Goal: Entertainment & Leisure: Browse casually

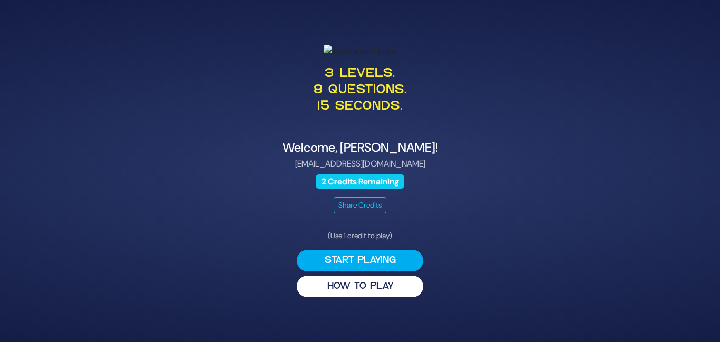
scroll to position [11, 0]
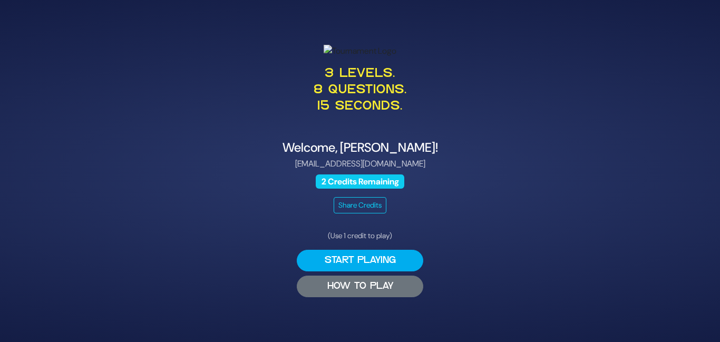
click at [357, 297] on button "HOW TO PLAY" at bounding box center [360, 287] width 127 height 22
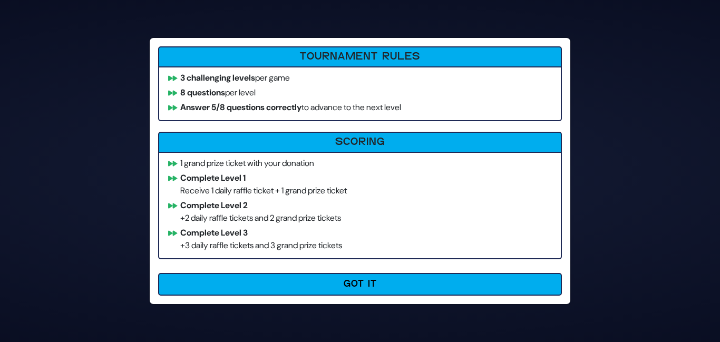
click at [235, 221] on li "Complete Level 2 +2 daily raffle tickets and 2 grand prize tickets" at bounding box center [359, 211] width 393 height 25
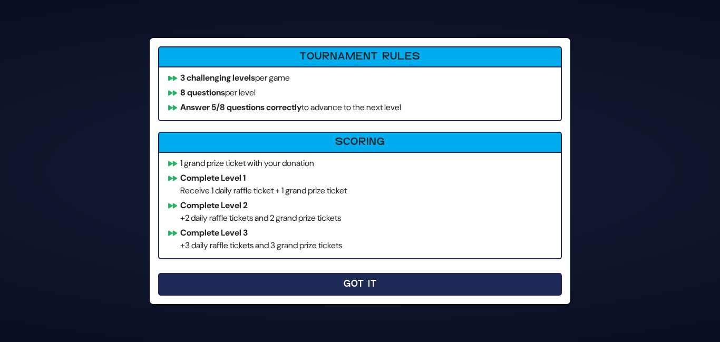
click at [315, 283] on button "Got It" at bounding box center [360, 284] width 404 height 23
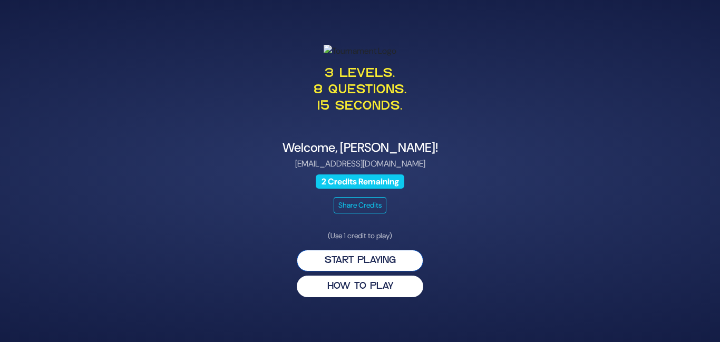
click at [337, 271] on button "Start Playing" at bounding box center [360, 261] width 127 height 22
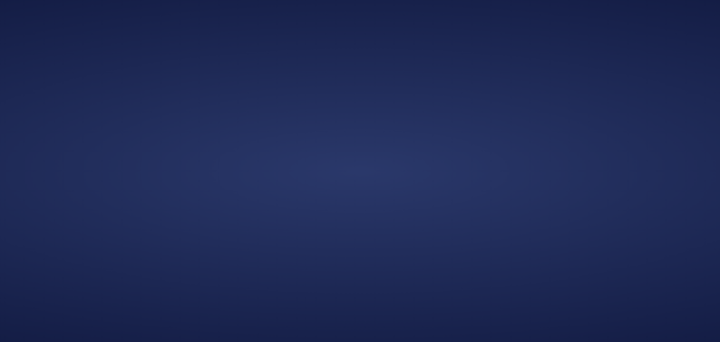
click at [337, 289] on div at bounding box center [360, 171] width 720 height 342
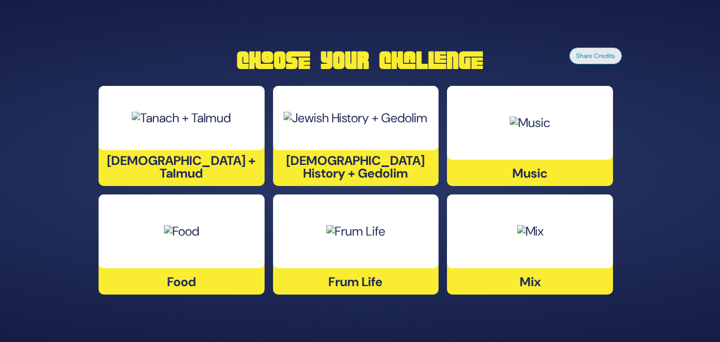
click at [528, 93] on div at bounding box center [530, 123] width 166 height 74
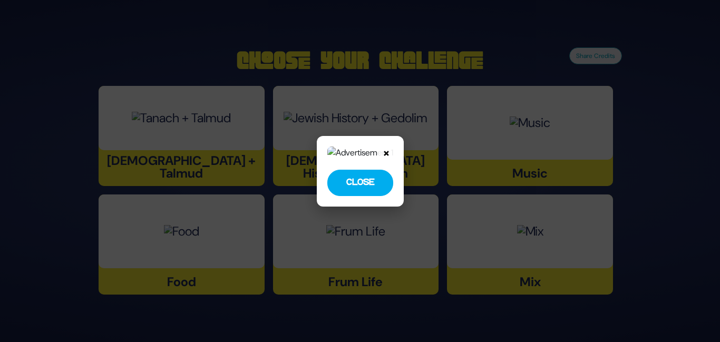
click at [376, 182] on button "Close" at bounding box center [360, 183] width 66 height 26
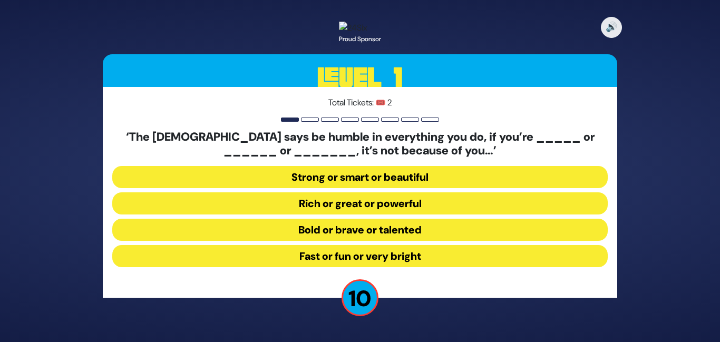
click at [414, 186] on button "Strong or smart or beautiful" at bounding box center [359, 177] width 495 height 22
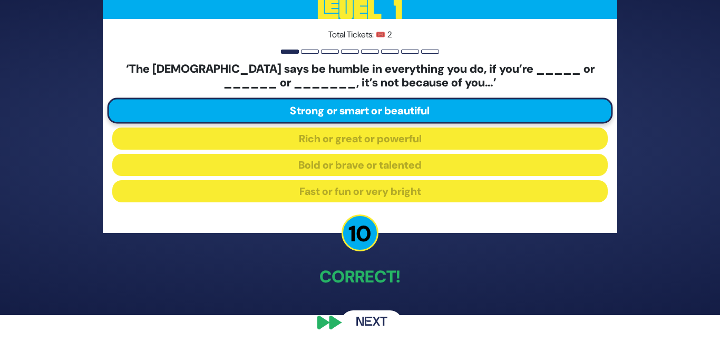
scroll to position [39, 0]
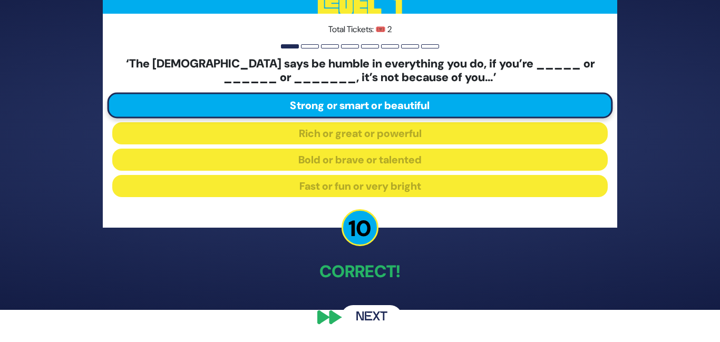
click at [377, 313] on button "Next" at bounding box center [371, 317] width 61 height 24
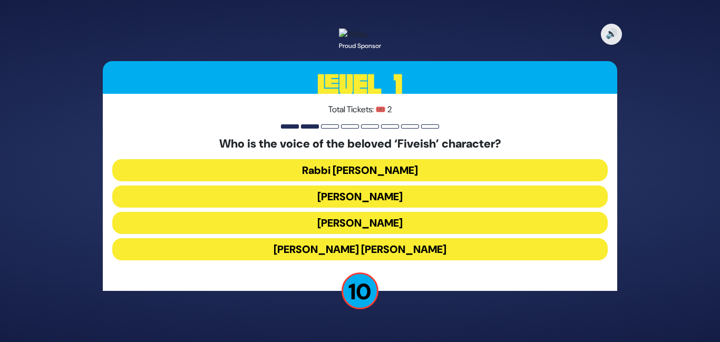
click at [388, 231] on button "[PERSON_NAME]" at bounding box center [359, 223] width 495 height 22
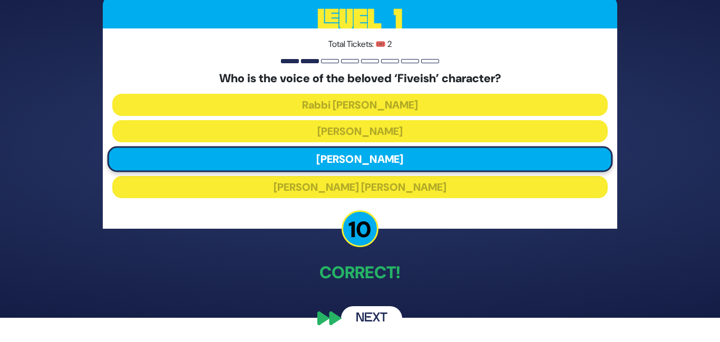
scroll to position [32, 0]
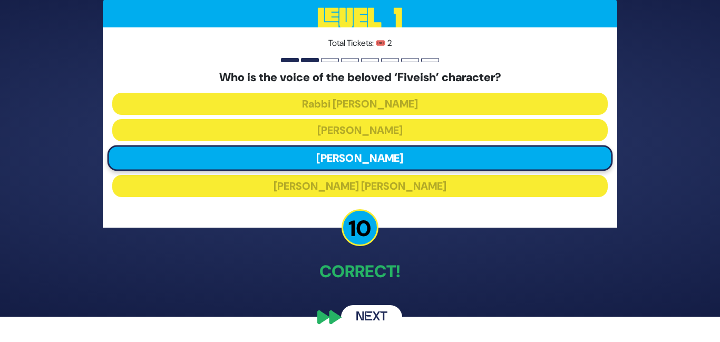
click at [371, 319] on button "Next" at bounding box center [371, 317] width 61 height 24
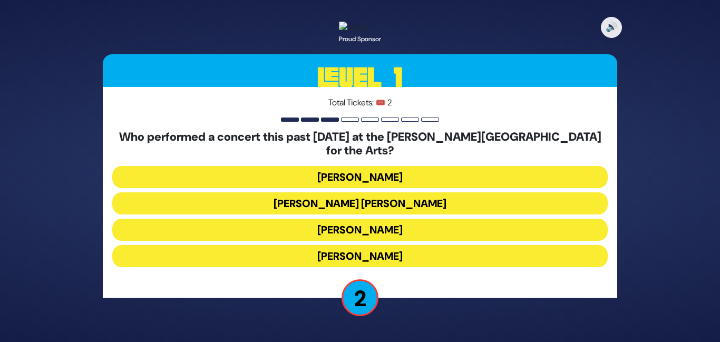
click at [384, 259] on button "Ishay Ribo" at bounding box center [359, 256] width 495 height 22
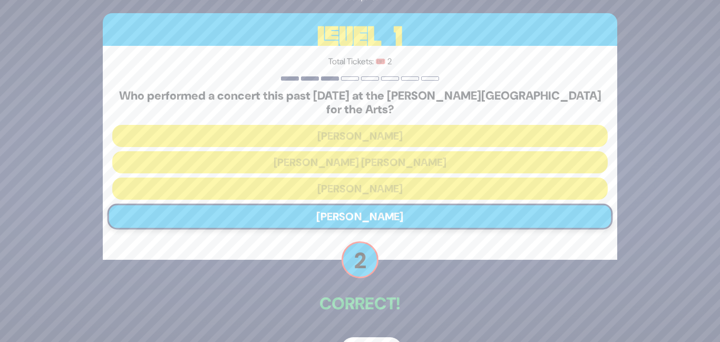
scroll to position [32, 0]
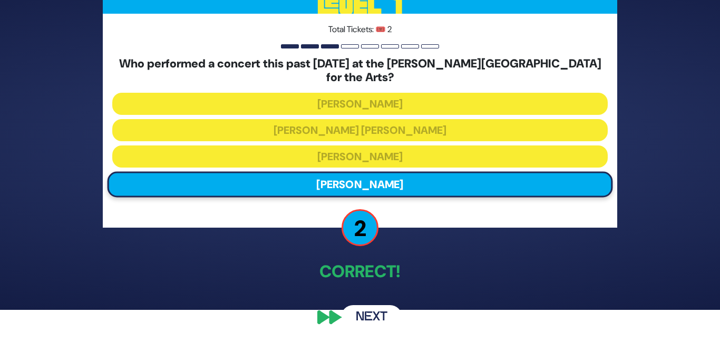
click at [368, 322] on button "Next" at bounding box center [371, 317] width 61 height 24
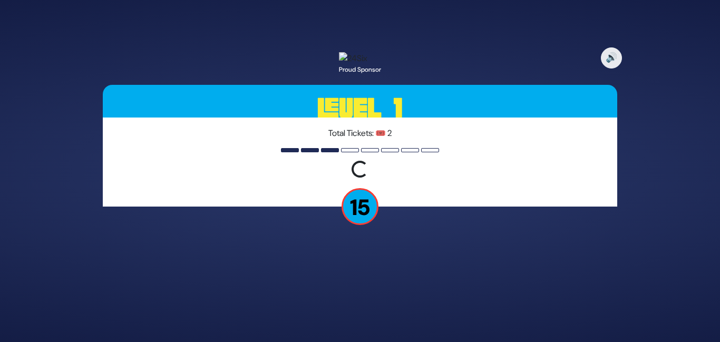
scroll to position [0, 0]
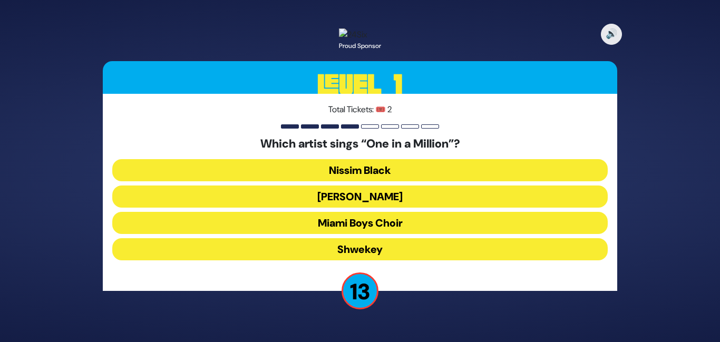
click at [374, 202] on button "Mordechai Shapiro" at bounding box center [359, 197] width 495 height 22
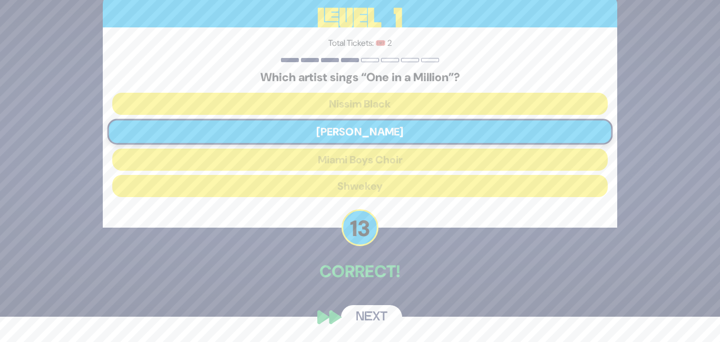
scroll to position [32, 0]
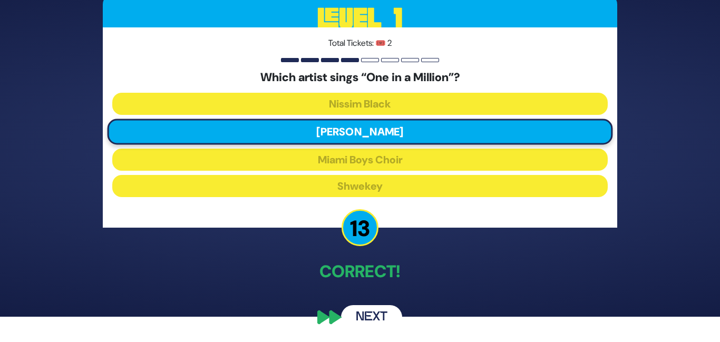
click at [352, 309] on button "Next" at bounding box center [371, 317] width 61 height 24
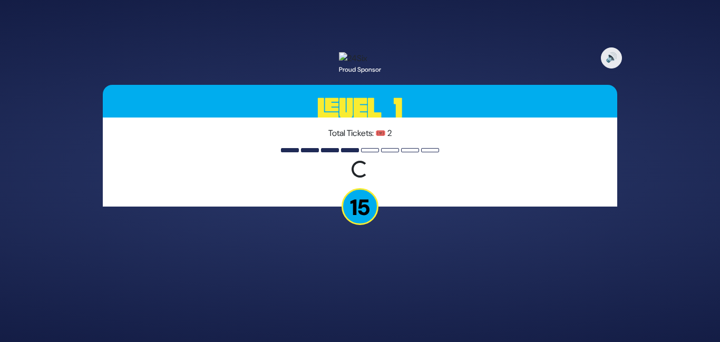
scroll to position [0, 0]
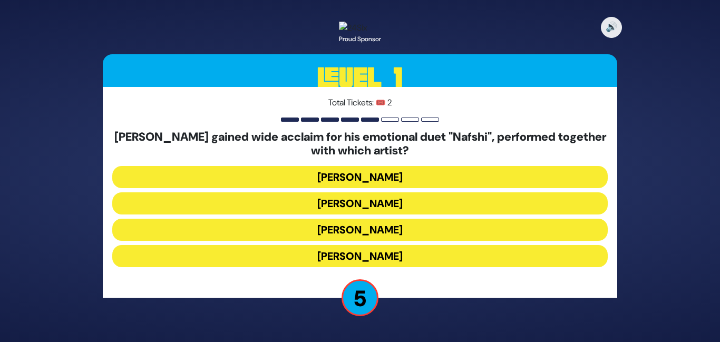
click at [371, 210] on button "Ishay Ribo" at bounding box center [359, 203] width 495 height 22
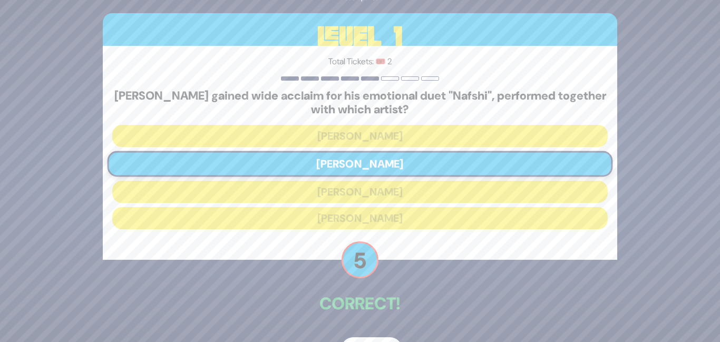
click at [391, 335] on div "🔊 Proud Sponsor Level 1 Total Tickets: 🎟️ 2 Motty Steinmetz gained wide acclaim…" at bounding box center [360, 171] width 540 height 407
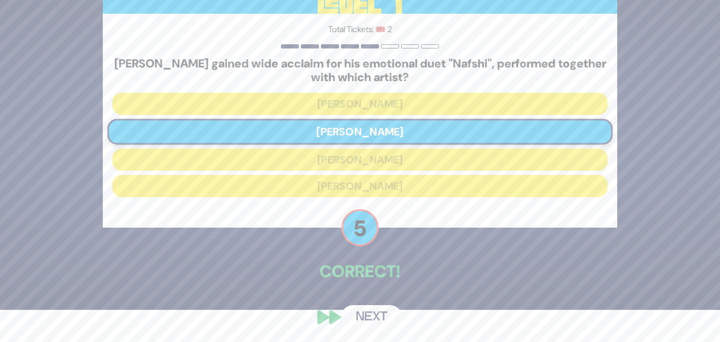
scroll to position [39, 0]
click at [378, 320] on button "Next" at bounding box center [371, 317] width 61 height 24
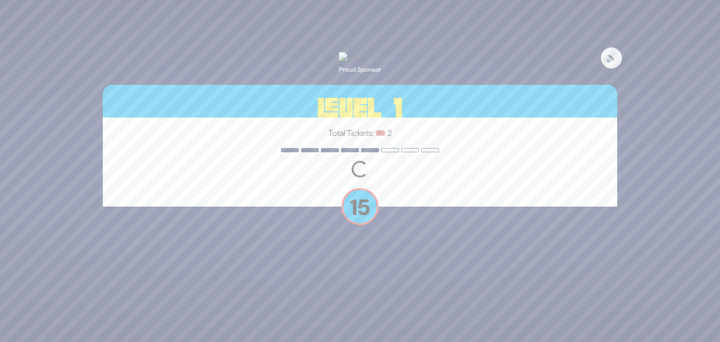
scroll to position [0, 0]
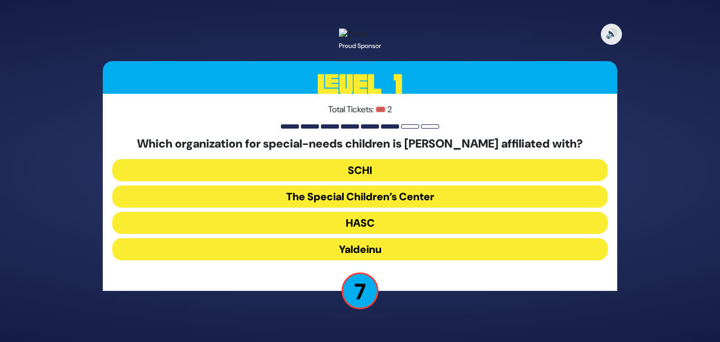
click at [358, 205] on button "The Special Children’s Center" at bounding box center [359, 197] width 495 height 22
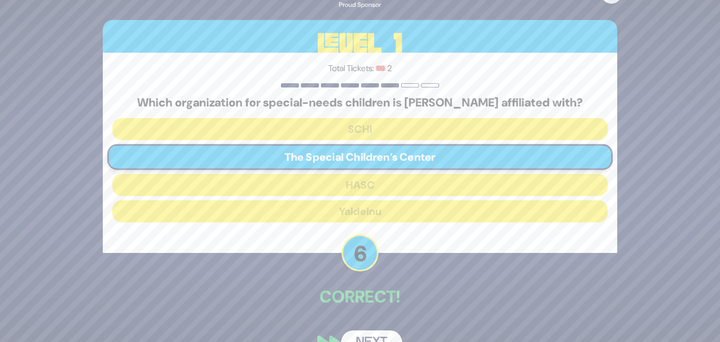
scroll to position [32, 0]
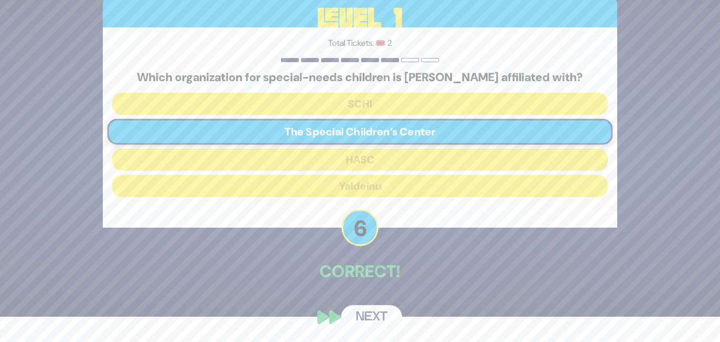
click at [371, 319] on button "Next" at bounding box center [371, 317] width 61 height 24
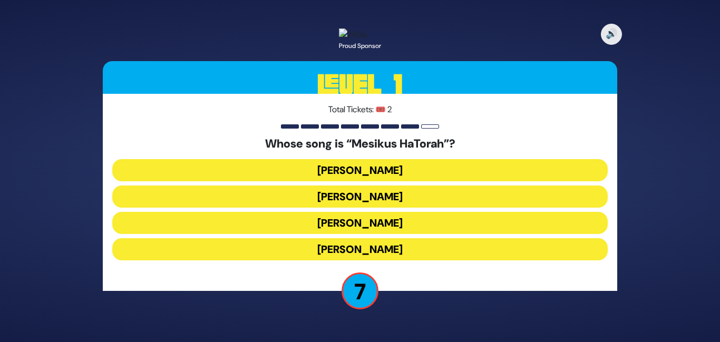
click at [406, 181] on button "Baruch Levine" at bounding box center [359, 170] width 495 height 22
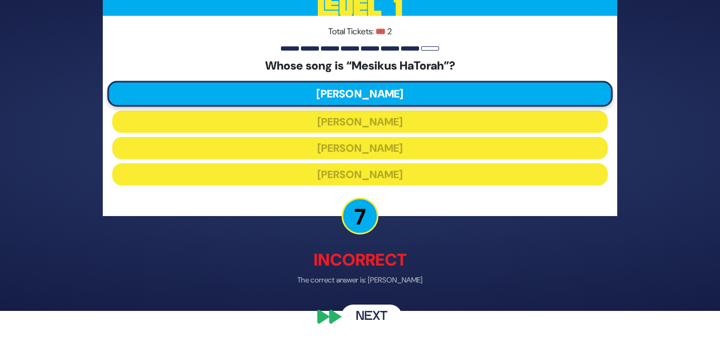
scroll to position [38, 0]
click at [368, 320] on button "Next" at bounding box center [371, 317] width 61 height 24
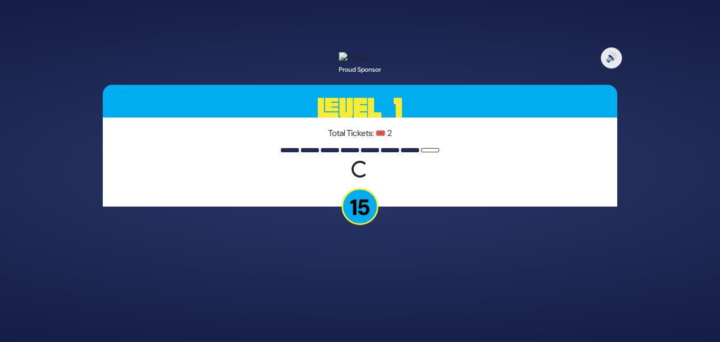
scroll to position [0, 0]
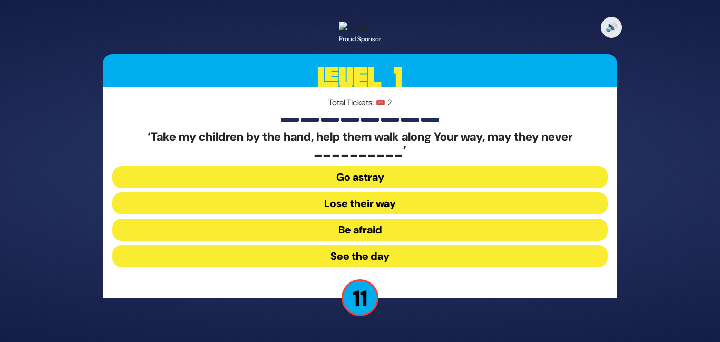
click at [398, 183] on button "Go astray" at bounding box center [359, 177] width 495 height 22
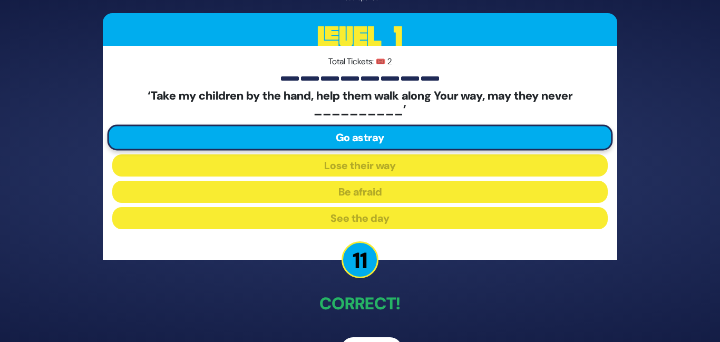
scroll to position [39, 0]
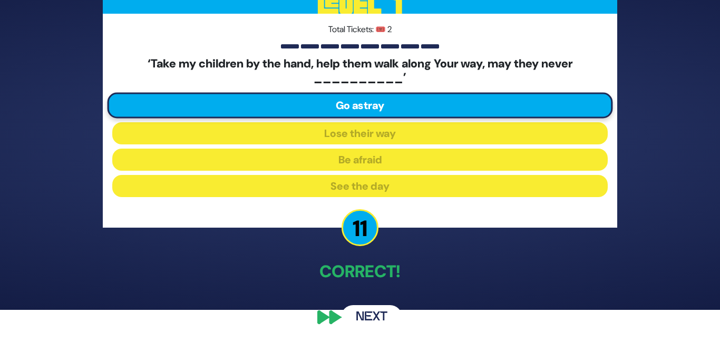
click at [371, 316] on button "Next" at bounding box center [371, 317] width 61 height 24
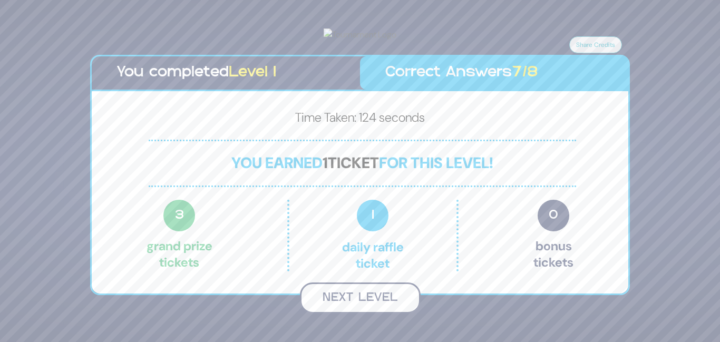
scroll to position [5, 0]
click at [366, 314] on button "Next Level" at bounding box center [360, 298] width 121 height 31
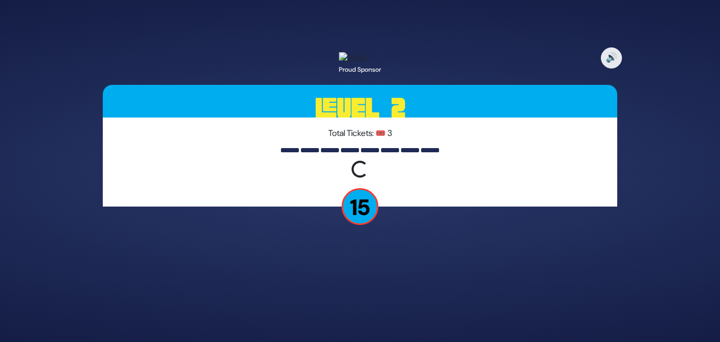
scroll to position [0, 0]
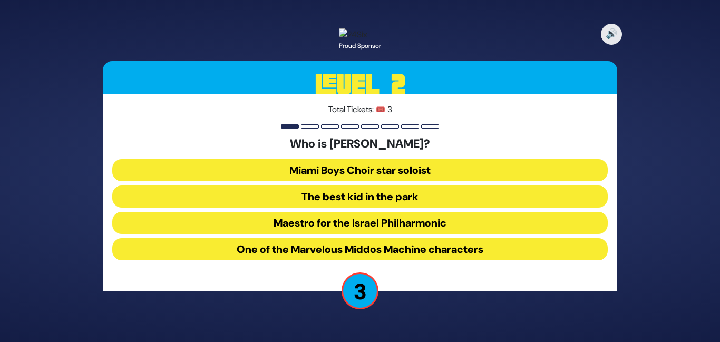
click at [413, 200] on button "The best kid in the park" at bounding box center [359, 197] width 495 height 22
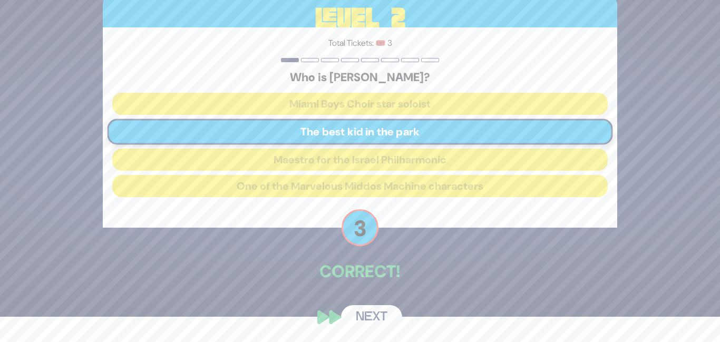
scroll to position [32, 0]
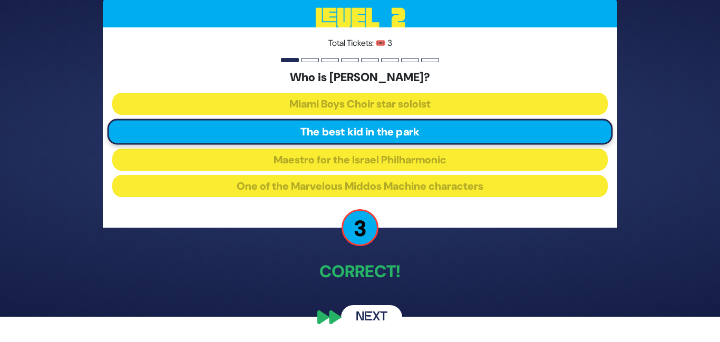
click at [380, 322] on button "Next" at bounding box center [371, 317] width 61 height 24
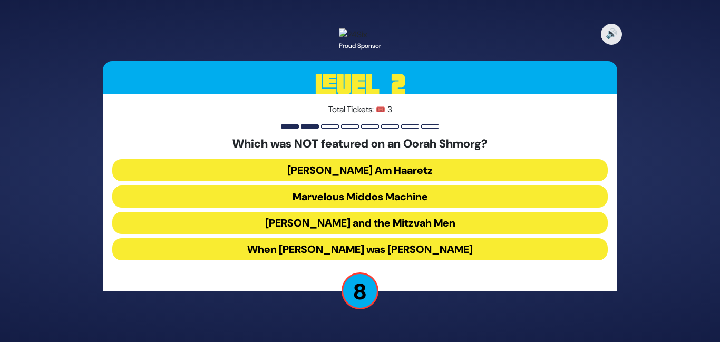
click at [398, 230] on button "Uncle Moishy and the Mitzvah Men" at bounding box center [359, 223] width 495 height 22
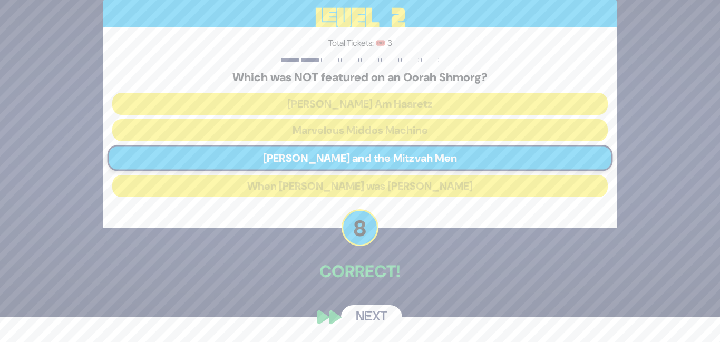
scroll to position [32, 0]
click at [378, 314] on button "Next" at bounding box center [371, 317] width 61 height 24
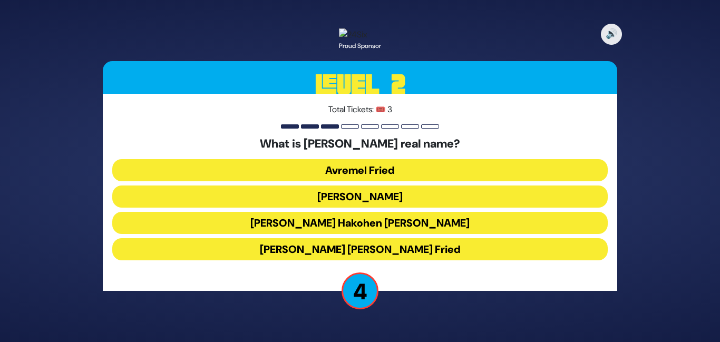
click at [422, 231] on button "Avraham Shabsi Hakohen Friedman" at bounding box center [359, 223] width 495 height 22
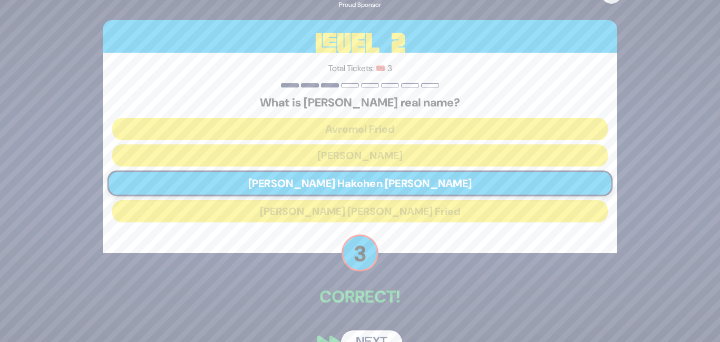
scroll to position [32, 0]
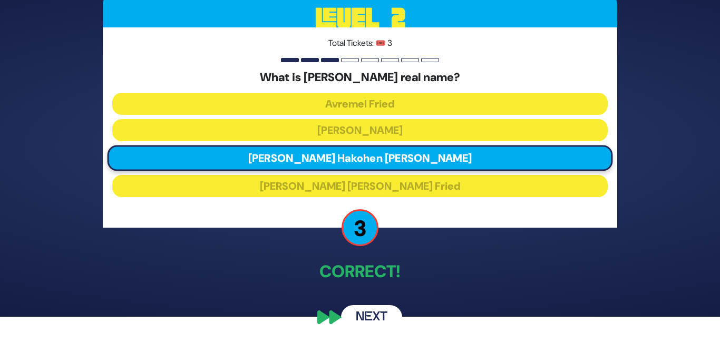
click at [387, 314] on button "Next" at bounding box center [371, 317] width 61 height 24
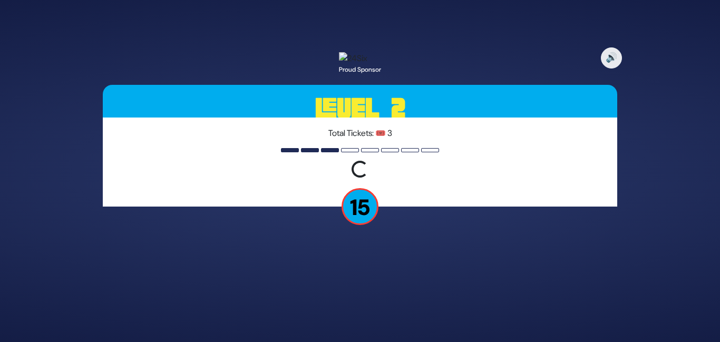
scroll to position [0, 0]
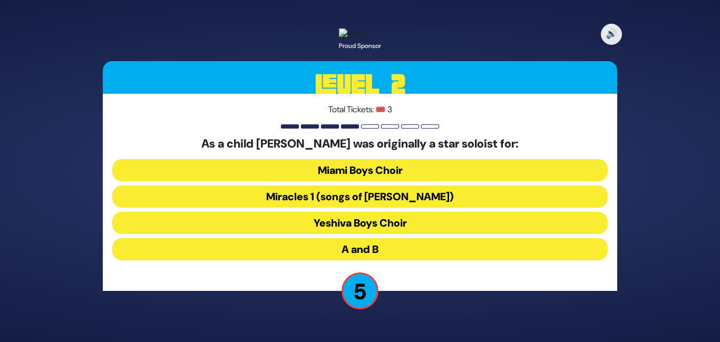
click at [419, 203] on button "Miracles 1 (songs of C. Neuhaus)" at bounding box center [359, 197] width 495 height 22
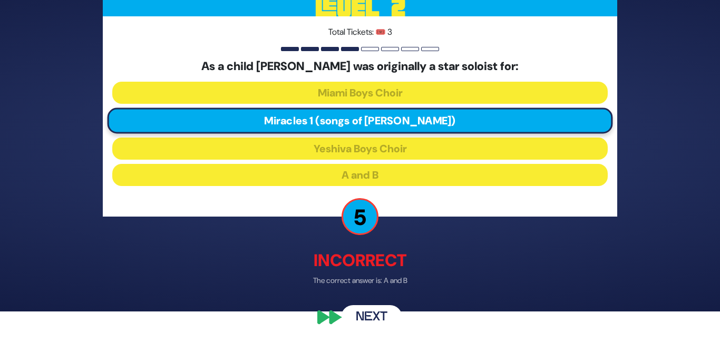
scroll to position [38, 0]
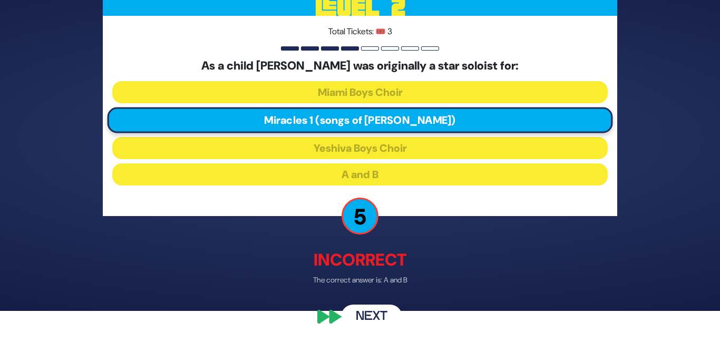
click at [363, 314] on button "Next" at bounding box center [371, 317] width 61 height 24
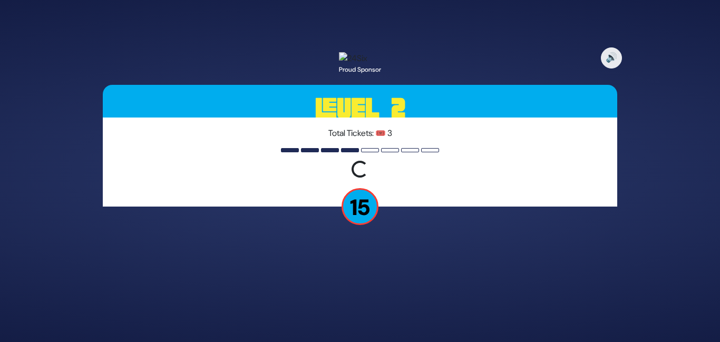
scroll to position [0, 0]
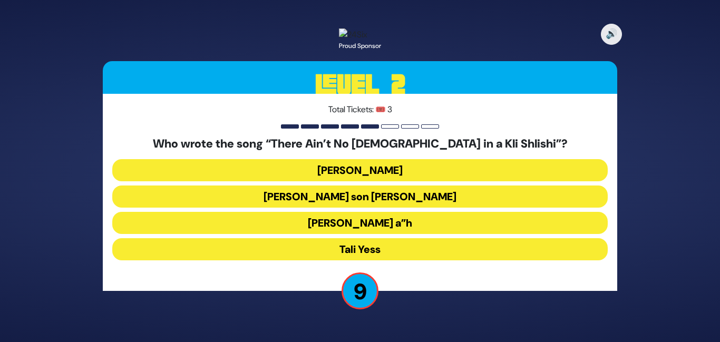
click at [386, 234] on button "Moshe Yess a”h" at bounding box center [359, 223] width 495 height 22
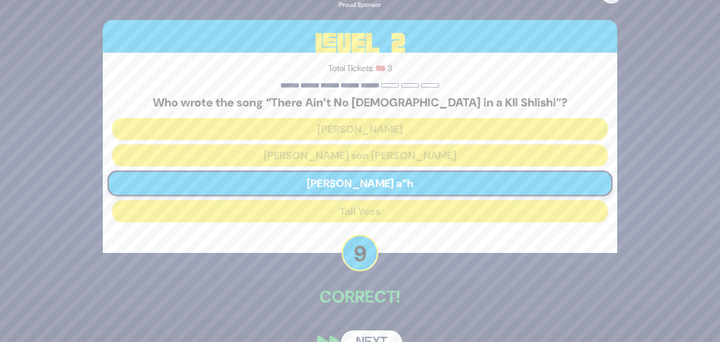
scroll to position [32, 0]
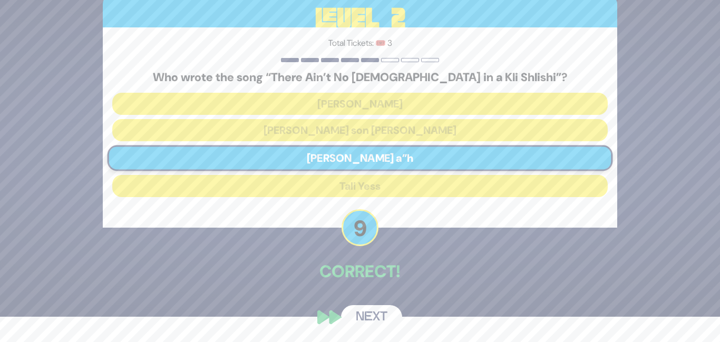
click at [373, 320] on button "Next" at bounding box center [371, 317] width 61 height 24
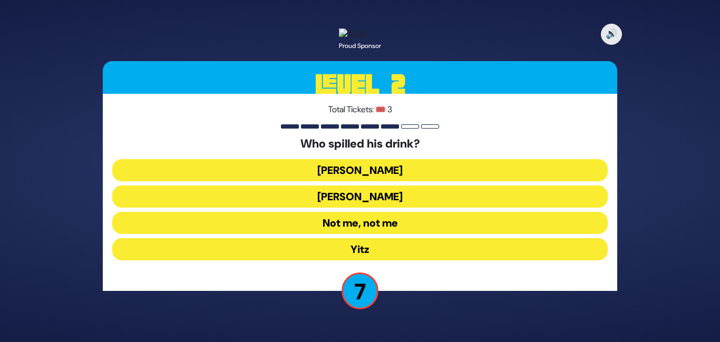
click at [411, 179] on button "Asher Zelig" at bounding box center [359, 170] width 495 height 22
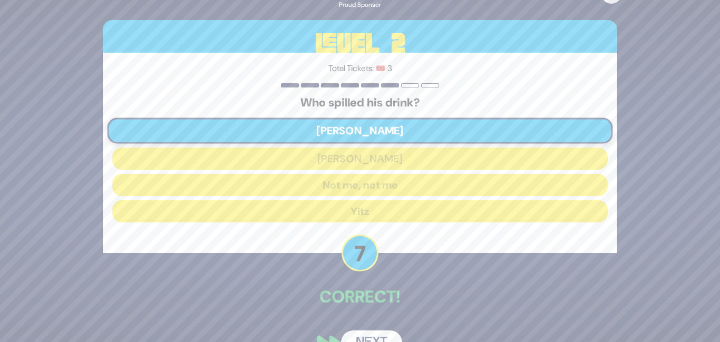
scroll to position [32, 0]
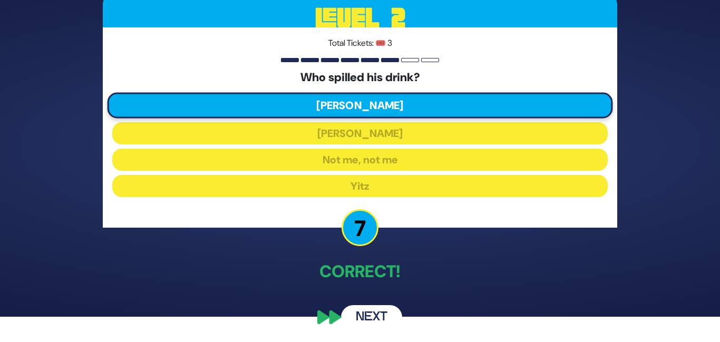
click at [363, 315] on button "Next" at bounding box center [371, 317] width 61 height 24
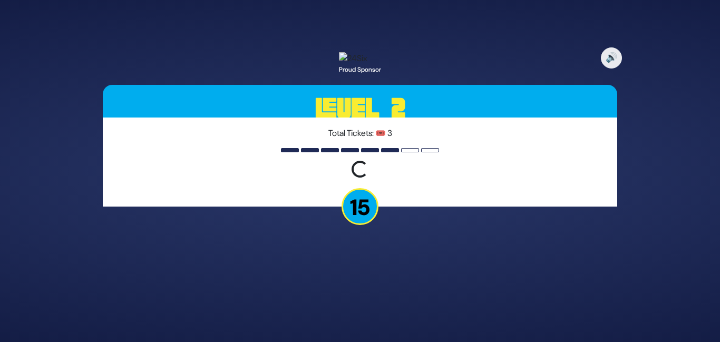
scroll to position [0, 0]
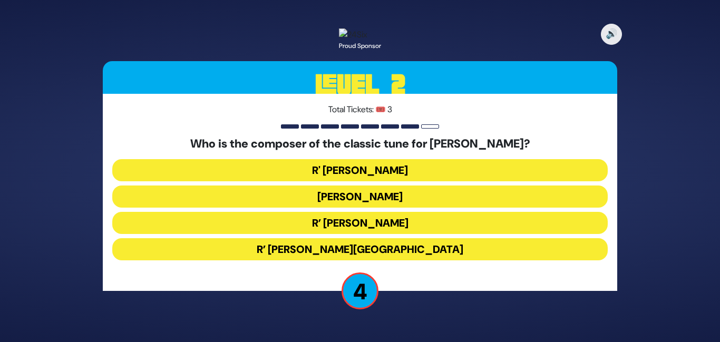
click at [455, 177] on button "R' Baruch Chait" at bounding box center [359, 170] width 495 height 22
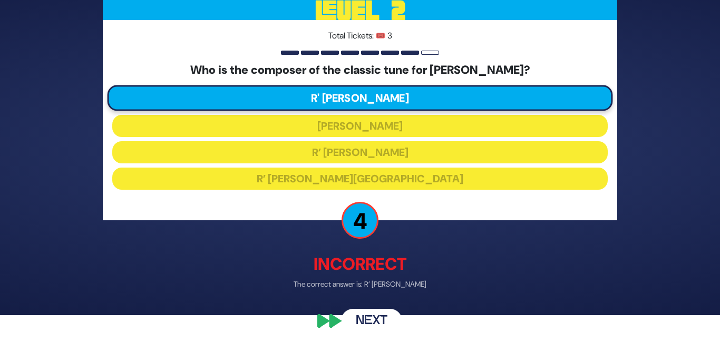
scroll to position [38, 0]
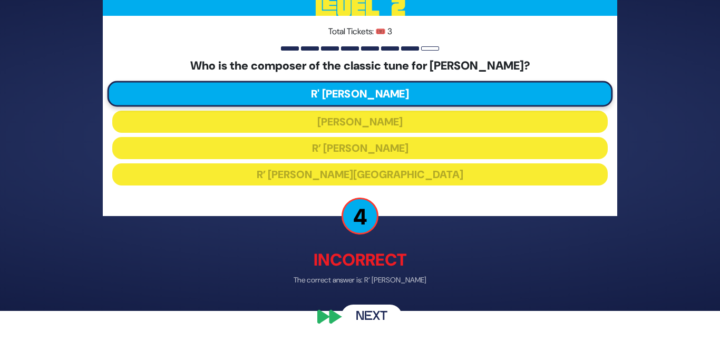
click at [379, 314] on button "Next" at bounding box center [371, 317] width 61 height 24
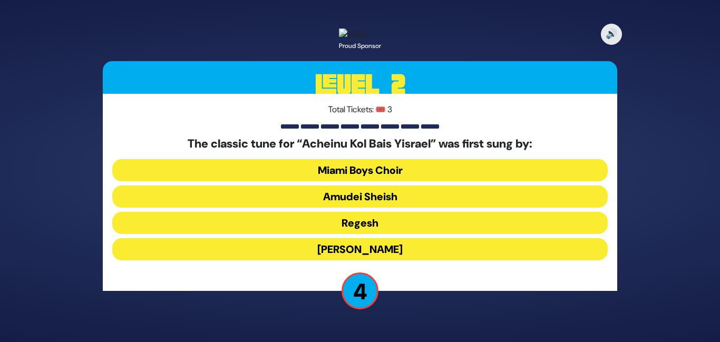
click at [430, 203] on button "Amudei Sheish" at bounding box center [359, 197] width 495 height 22
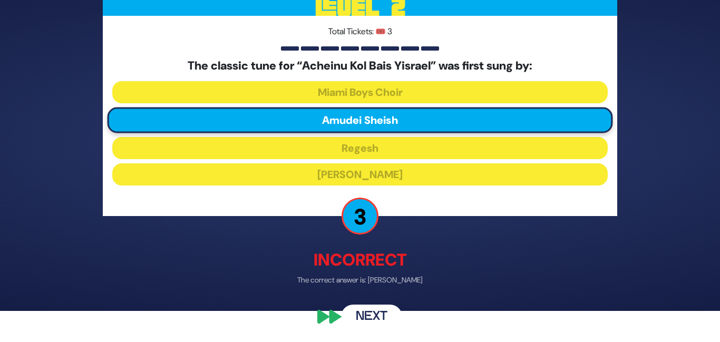
scroll to position [38, 0]
click at [366, 318] on button "Next" at bounding box center [371, 317] width 61 height 24
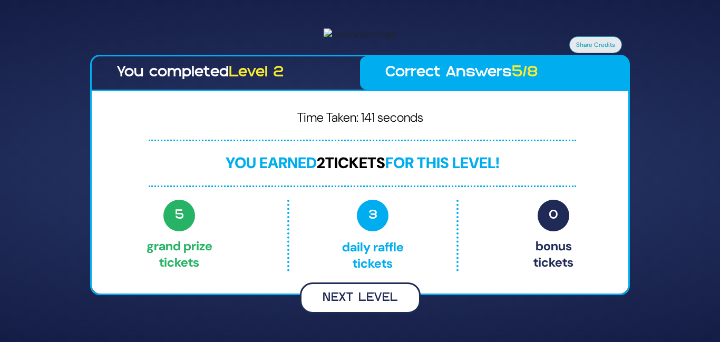
scroll to position [5, 0]
click at [381, 314] on button "Next Level" at bounding box center [360, 298] width 121 height 31
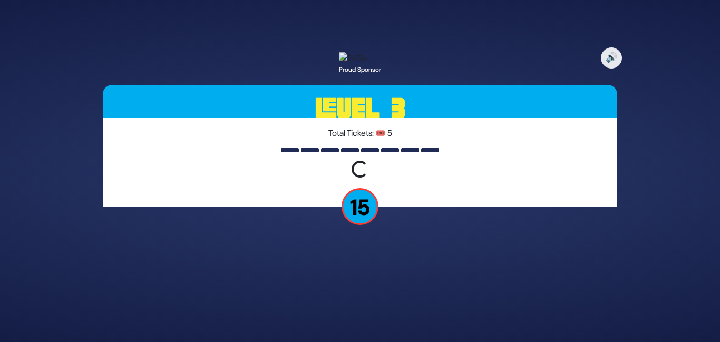
scroll to position [0, 0]
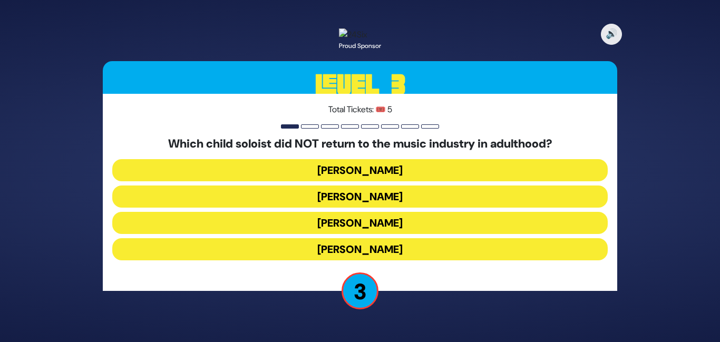
click at [399, 227] on button "Shaul Elson" at bounding box center [359, 223] width 495 height 22
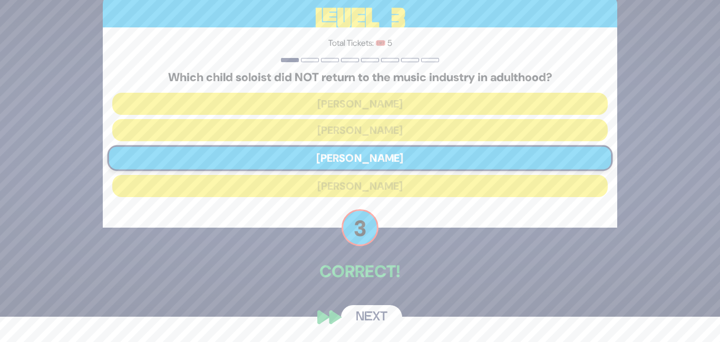
scroll to position [32, 0]
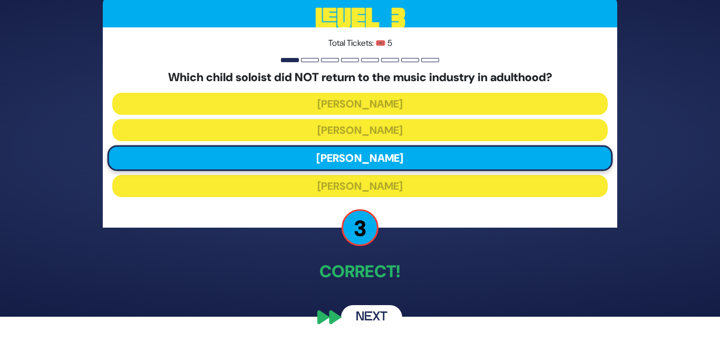
click at [378, 316] on button "Next" at bounding box center [371, 317] width 61 height 24
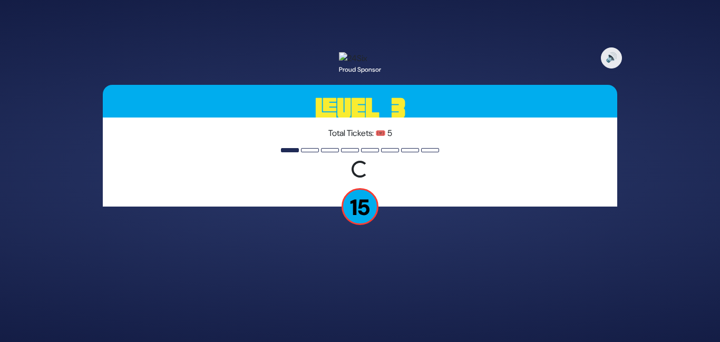
scroll to position [0, 0]
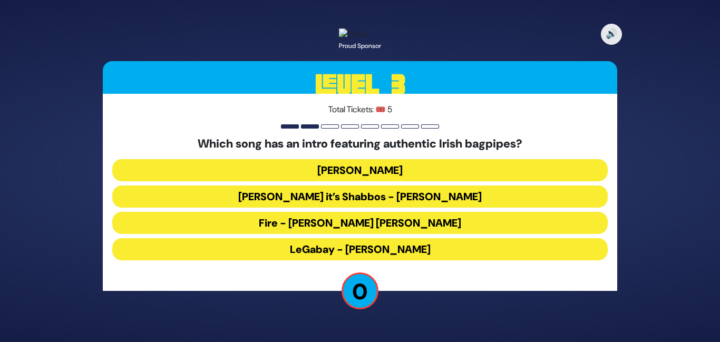
click at [449, 207] on button "Baruch Hashem it’s Shabbos - Yaakov Shwekey" at bounding box center [359, 197] width 495 height 22
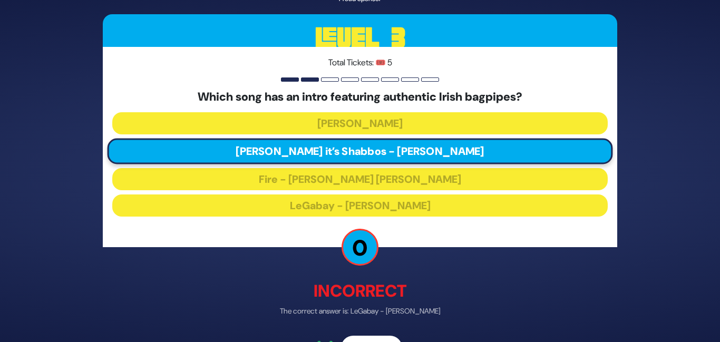
scroll to position [38, 0]
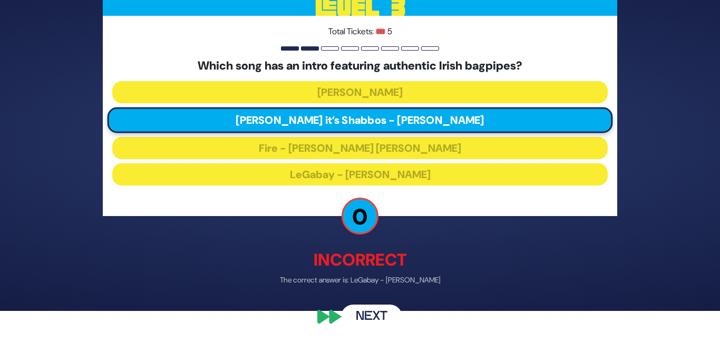
click at [334, 317] on div "🔊 Proud Sponsor Level 3 Total Tickets: 🎟️ 5 Which song has an intro featuring a…" at bounding box center [360, 140] width 540 height 404
click at [373, 316] on button "Next" at bounding box center [371, 317] width 61 height 24
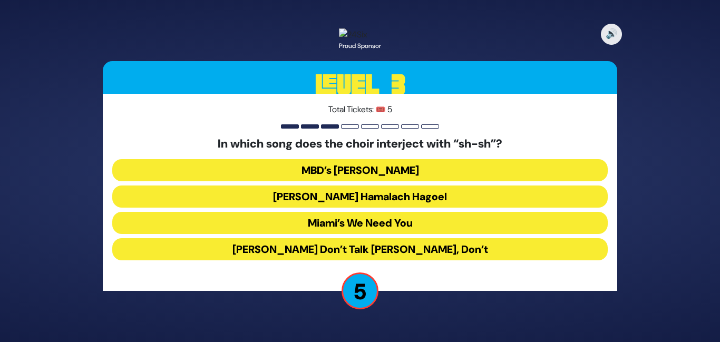
click at [461, 231] on button "Miami’s We Need You" at bounding box center [359, 223] width 495 height 22
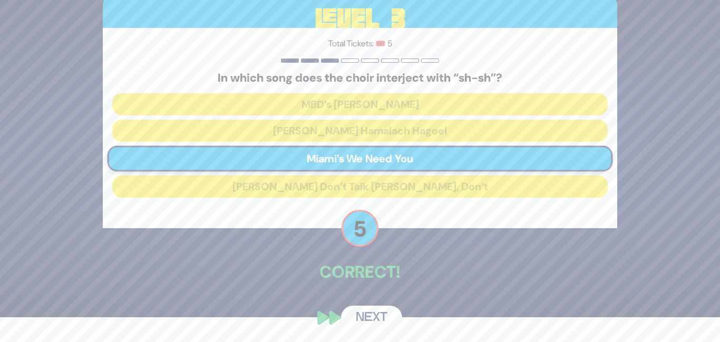
scroll to position [32, 0]
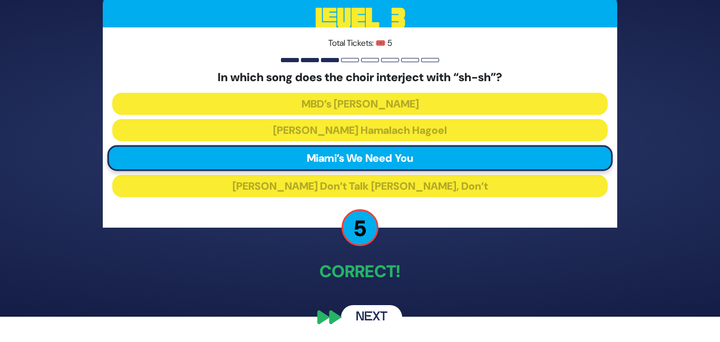
click at [374, 317] on button "Next" at bounding box center [371, 317] width 61 height 24
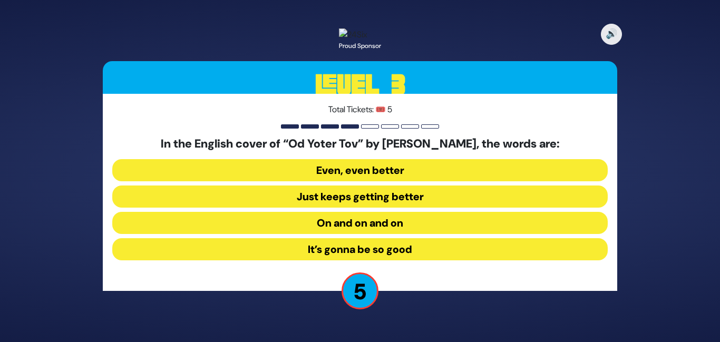
click at [442, 176] on button "Even, even better" at bounding box center [359, 170] width 495 height 22
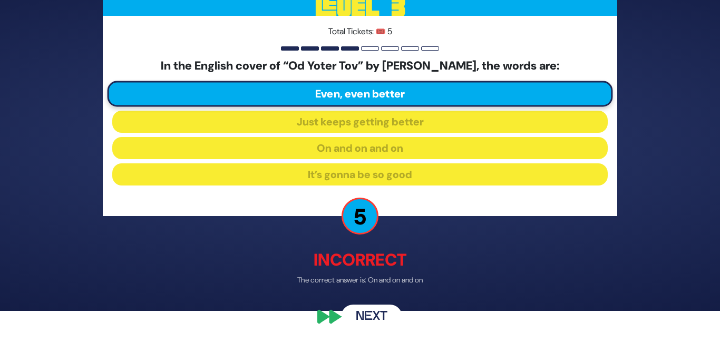
scroll to position [38, 0]
click at [368, 314] on button "Next" at bounding box center [371, 317] width 61 height 24
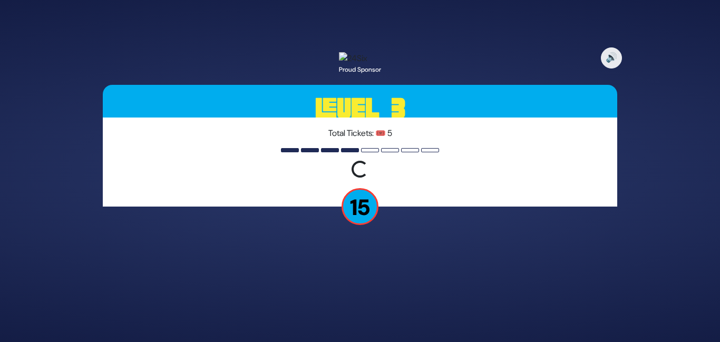
scroll to position [0, 0]
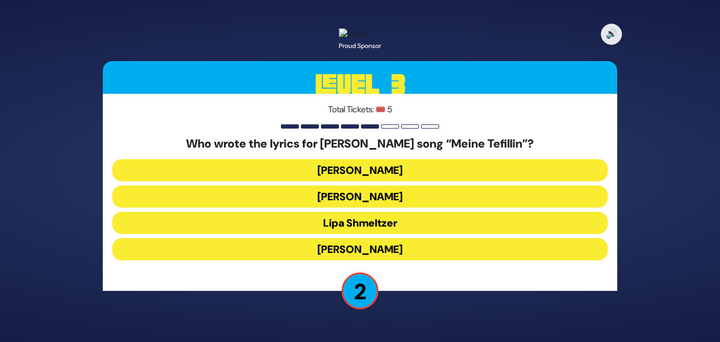
click at [419, 208] on button "Motty Ilowitz" at bounding box center [359, 197] width 495 height 22
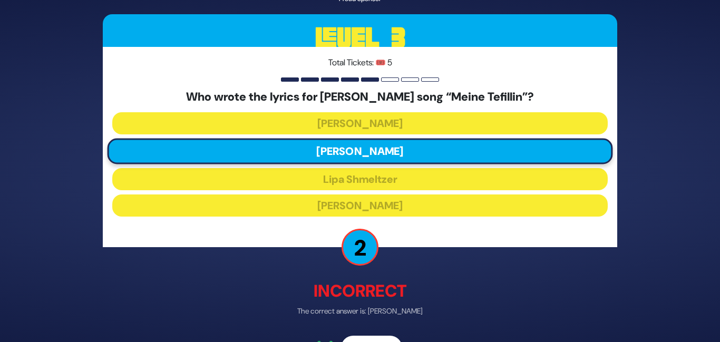
scroll to position [38, 0]
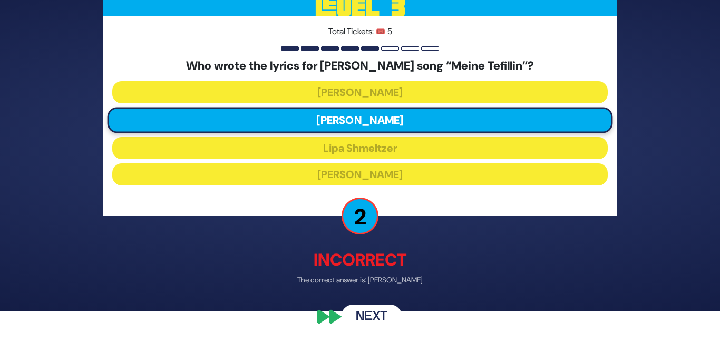
click at [368, 314] on button "Next" at bounding box center [371, 317] width 61 height 24
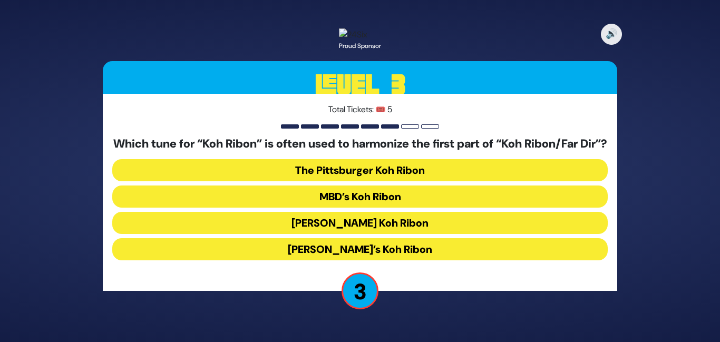
click at [385, 225] on button "Moshe Goldman’s Koh Ribon" at bounding box center [359, 223] width 495 height 22
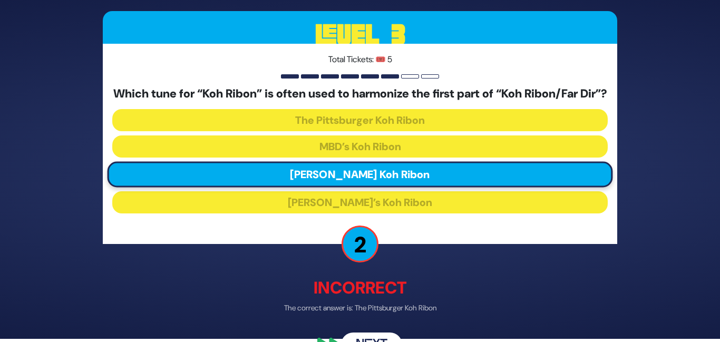
scroll to position [45, 0]
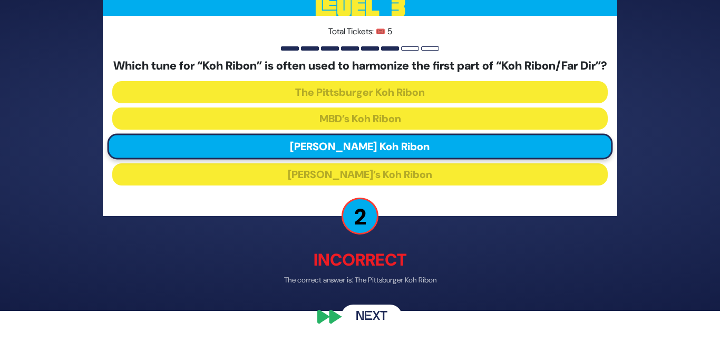
click at [369, 312] on button "Next" at bounding box center [371, 317] width 61 height 24
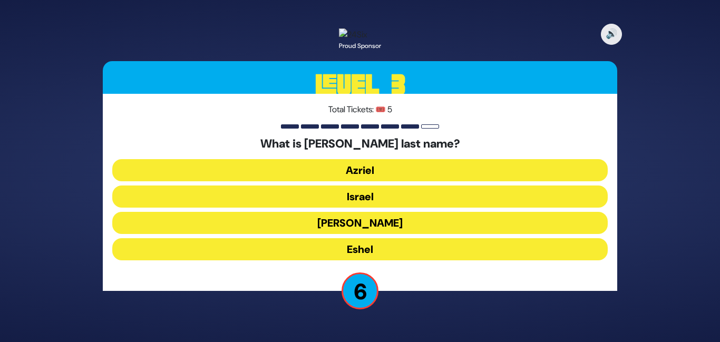
click at [379, 260] on button "Eshel" at bounding box center [359, 249] width 495 height 22
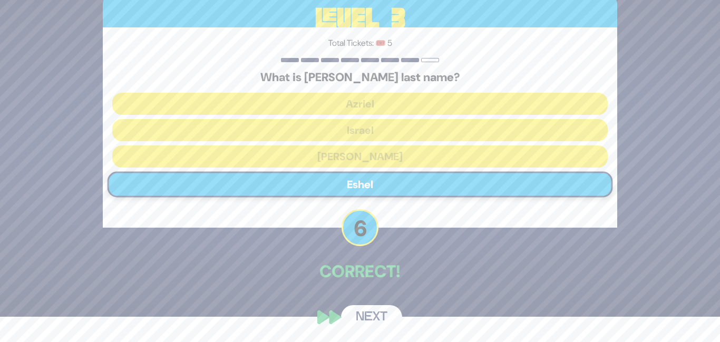
scroll to position [32, 0]
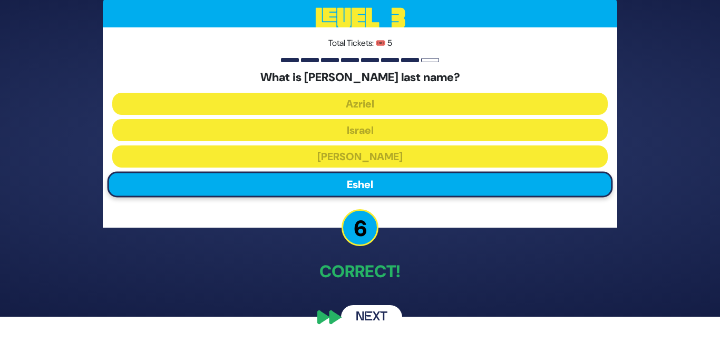
click at [377, 315] on button "Next" at bounding box center [371, 317] width 61 height 24
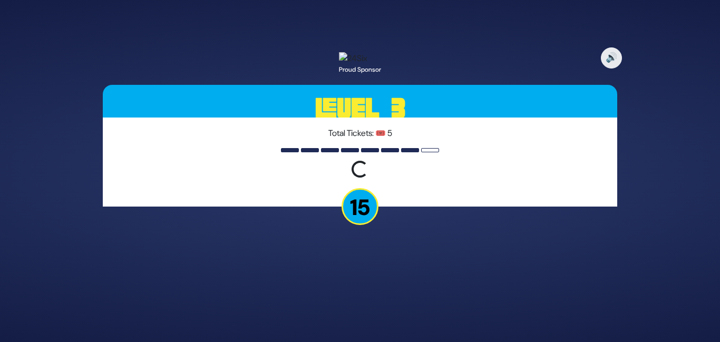
scroll to position [0, 0]
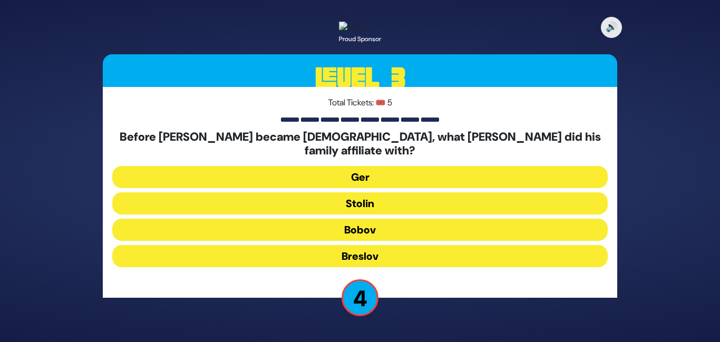
click at [413, 208] on button "Stolin" at bounding box center [359, 203] width 495 height 22
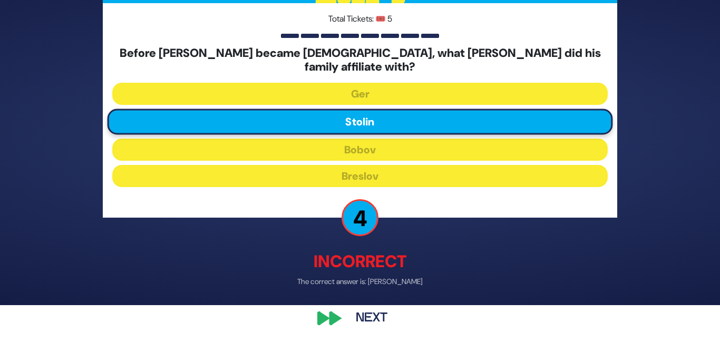
scroll to position [38, 0]
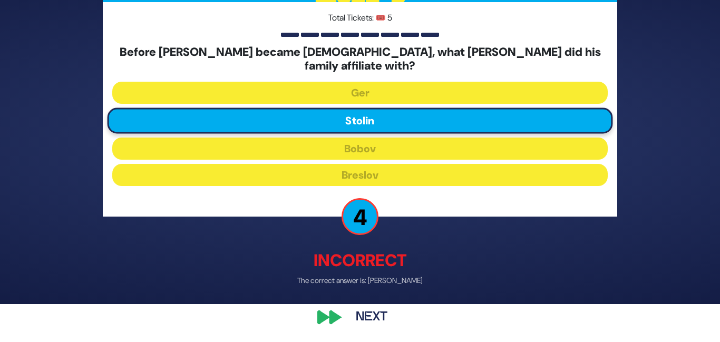
click at [368, 313] on button "Next" at bounding box center [371, 317] width 61 height 24
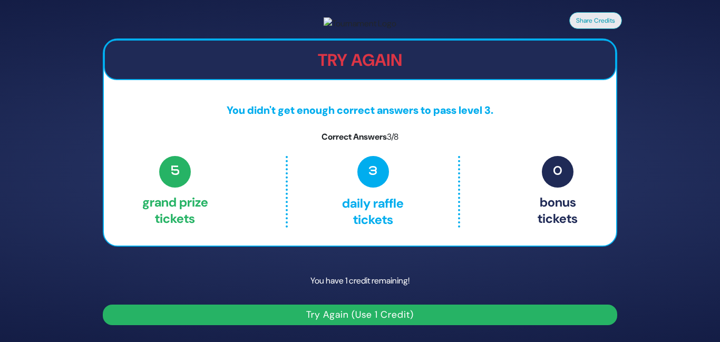
scroll to position [0, 0]
click at [370, 296] on p "You have 1 credit remaining!" at bounding box center [360, 281] width 514 height 31
click at [381, 30] on img at bounding box center [360, 23] width 73 height 13
click at [313, 319] on button "Try Again (Use 1 Credit)" at bounding box center [360, 315] width 514 height 21
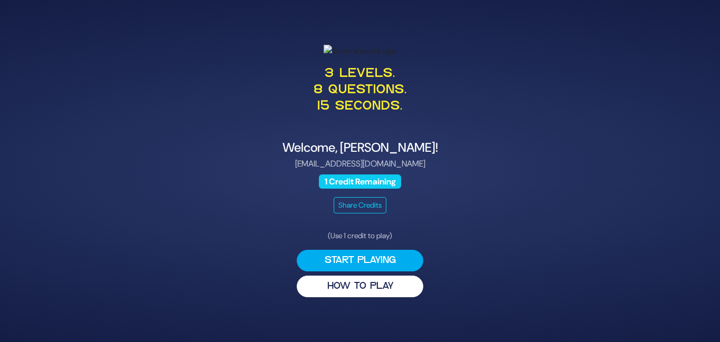
scroll to position [11, 0]
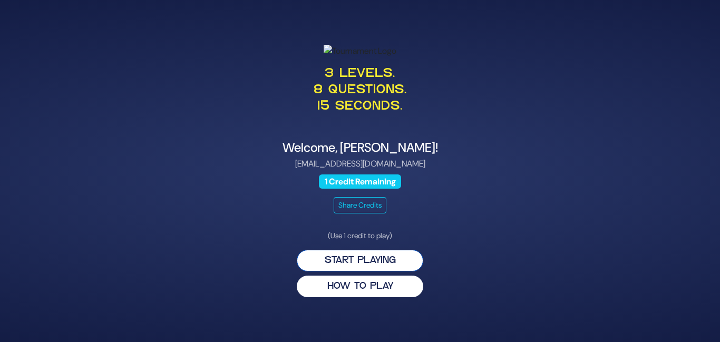
click at [372, 271] on button "Start Playing" at bounding box center [360, 261] width 127 height 22
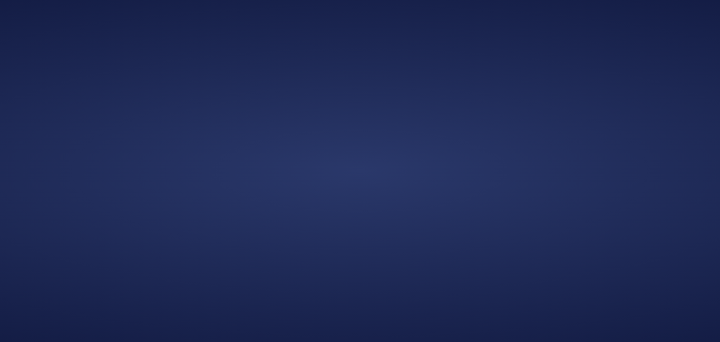
scroll to position [0, 0]
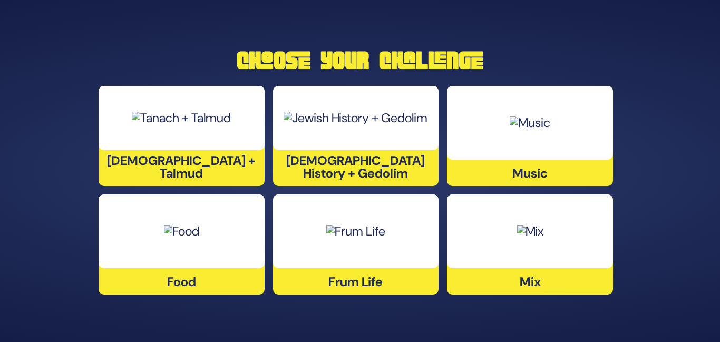
click at [349, 264] on div at bounding box center [356, 231] width 166 height 74
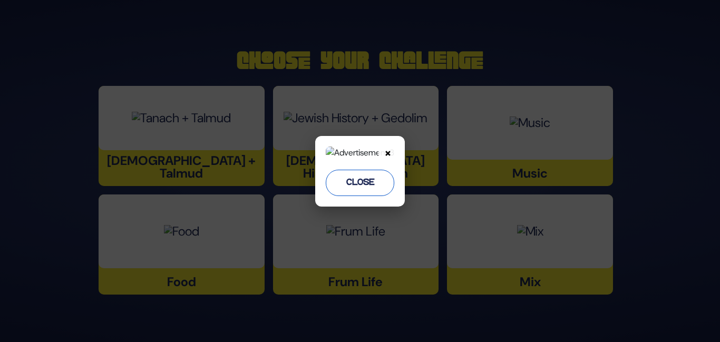
click at [354, 196] on button "Close" at bounding box center [360, 183] width 69 height 26
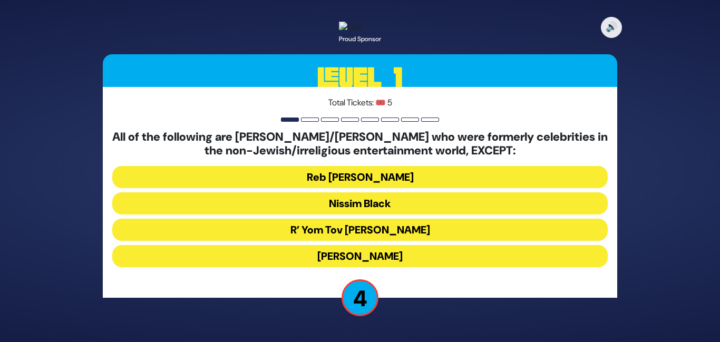
click at [390, 241] on button "R’ Yom Tov [PERSON_NAME]" at bounding box center [359, 230] width 495 height 22
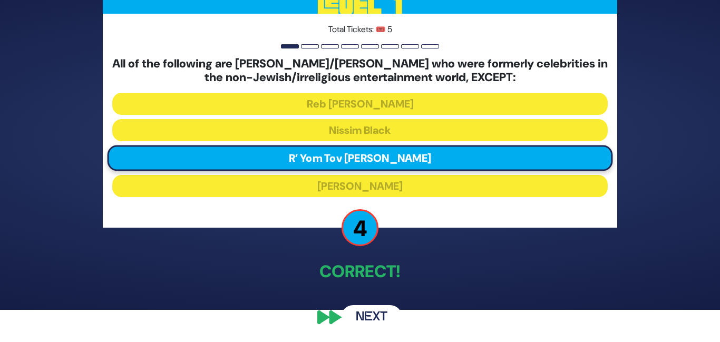
scroll to position [42, 0]
click at [374, 314] on button "Next" at bounding box center [371, 317] width 61 height 24
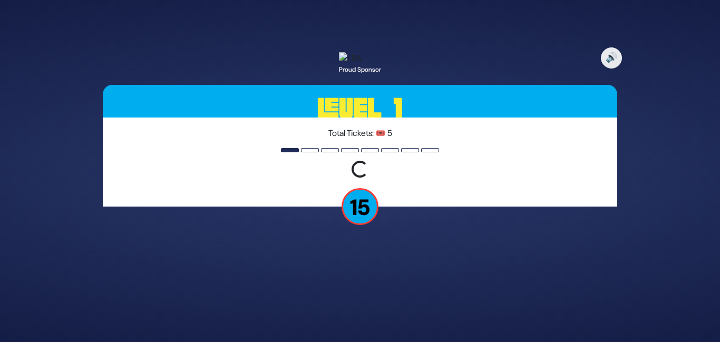
scroll to position [0, 0]
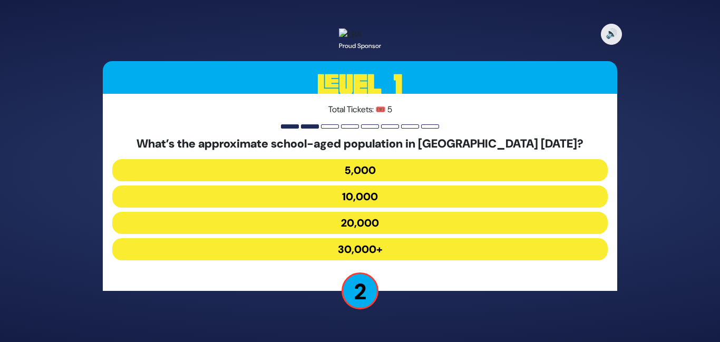
click at [393, 255] on button "30,000+" at bounding box center [359, 249] width 495 height 22
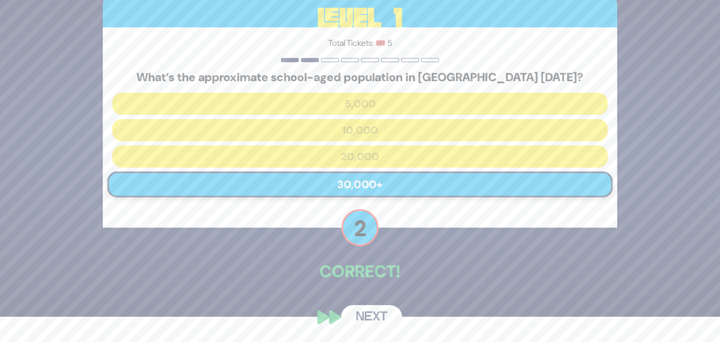
scroll to position [35, 0]
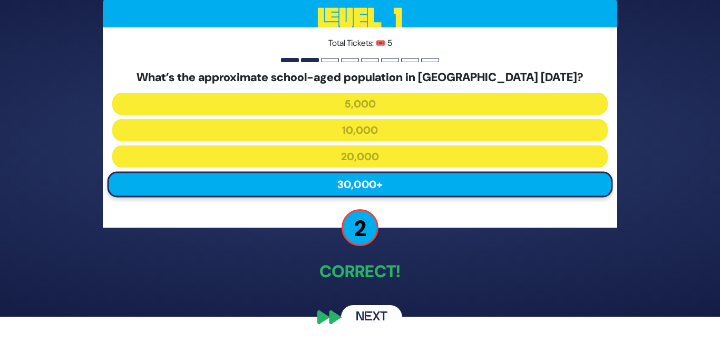
click at [367, 310] on button "Next" at bounding box center [371, 317] width 61 height 24
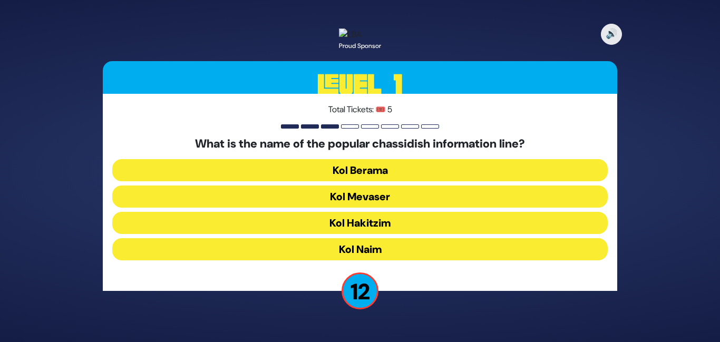
click at [393, 207] on button "Kol Mevaser" at bounding box center [359, 197] width 495 height 22
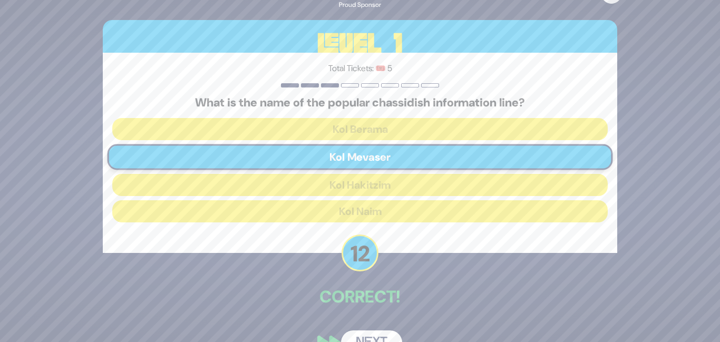
scroll to position [35, 0]
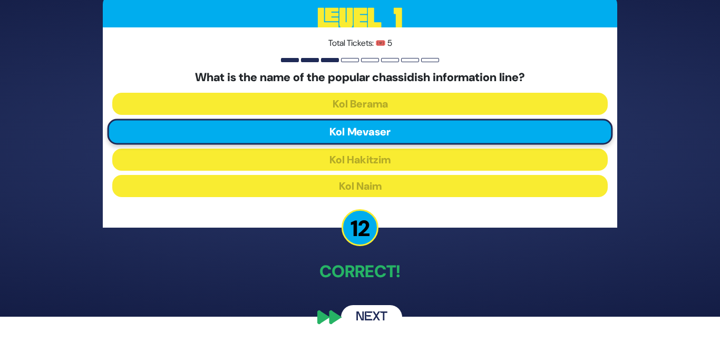
click at [375, 315] on button "Next" at bounding box center [371, 317] width 61 height 24
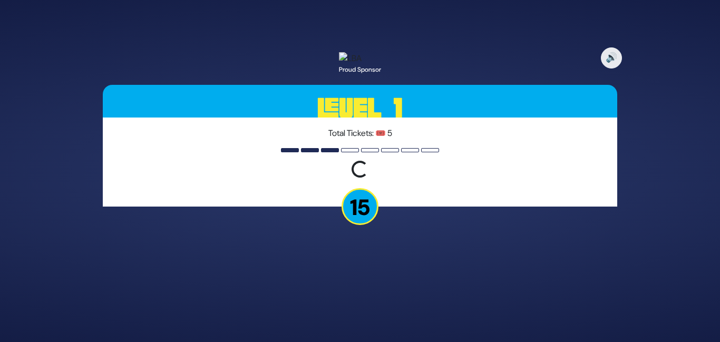
scroll to position [0, 0]
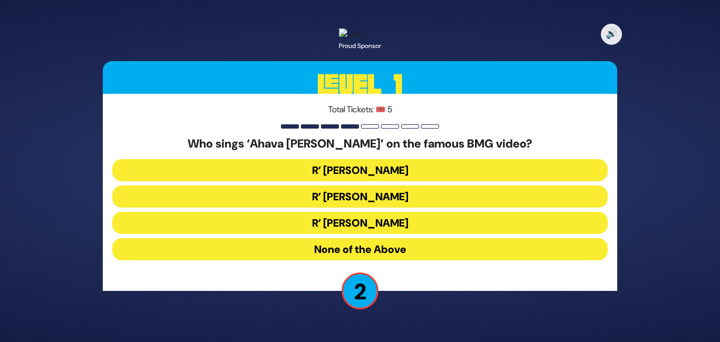
click at [403, 233] on button "R’ [PERSON_NAME]" at bounding box center [359, 223] width 495 height 22
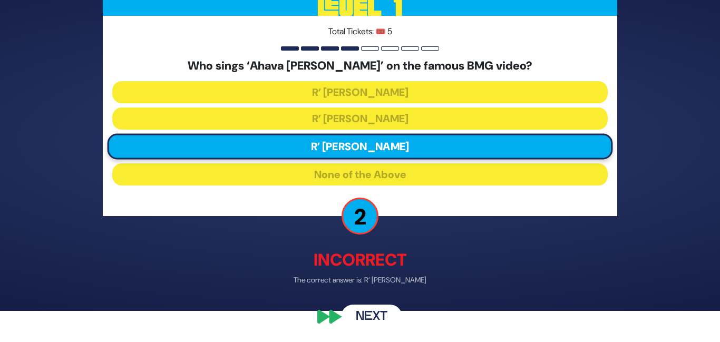
scroll to position [41, 0]
click at [374, 315] on button "Next" at bounding box center [371, 317] width 61 height 24
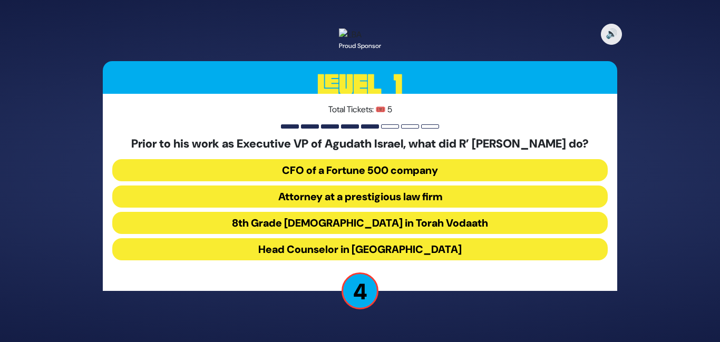
click at [421, 208] on button "Attorney at a prestigious law firm" at bounding box center [359, 197] width 495 height 22
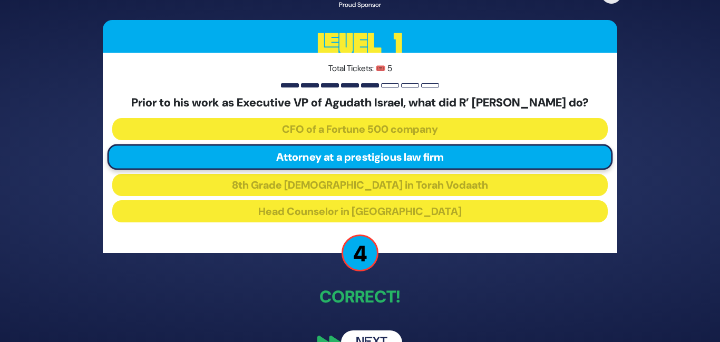
scroll to position [42, 0]
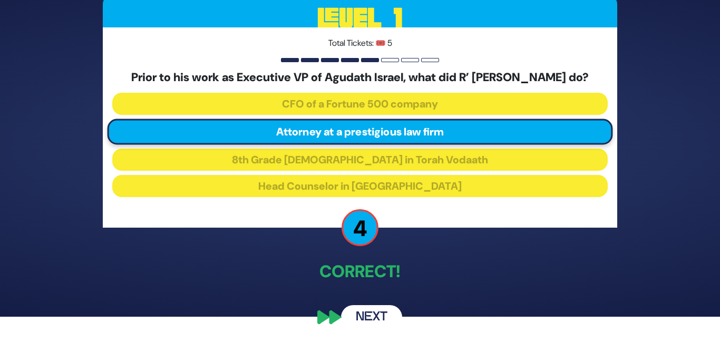
click at [372, 316] on button "Next" at bounding box center [371, 317] width 61 height 24
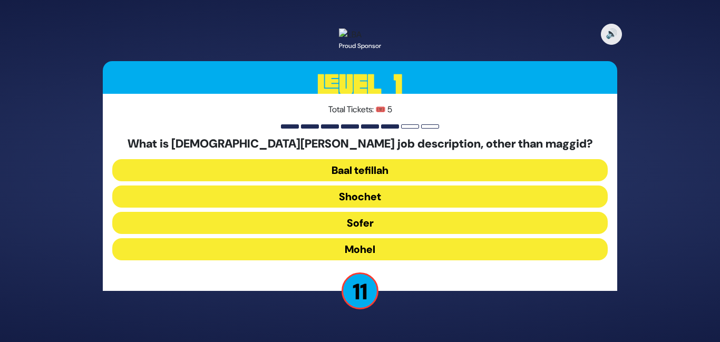
click at [371, 260] on button "Mohel" at bounding box center [359, 249] width 495 height 22
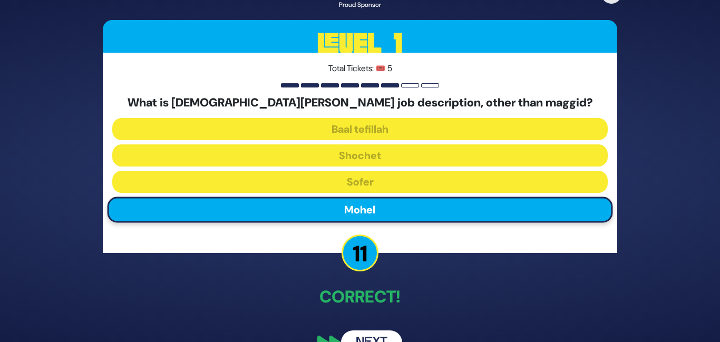
scroll to position [35, 0]
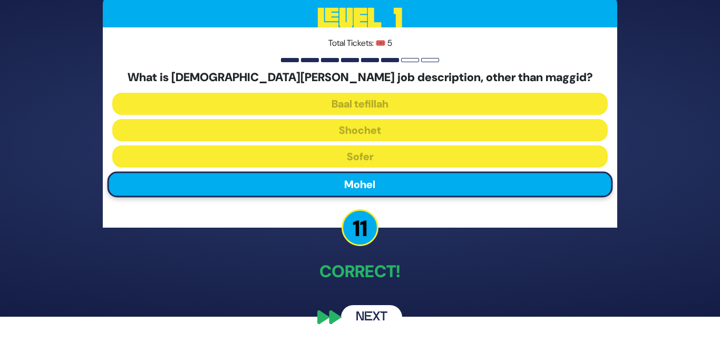
click at [370, 313] on button "Next" at bounding box center [371, 317] width 61 height 24
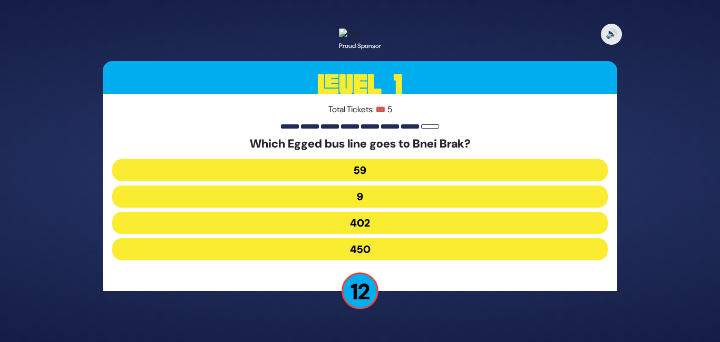
click at [362, 234] on button "402" at bounding box center [359, 223] width 495 height 22
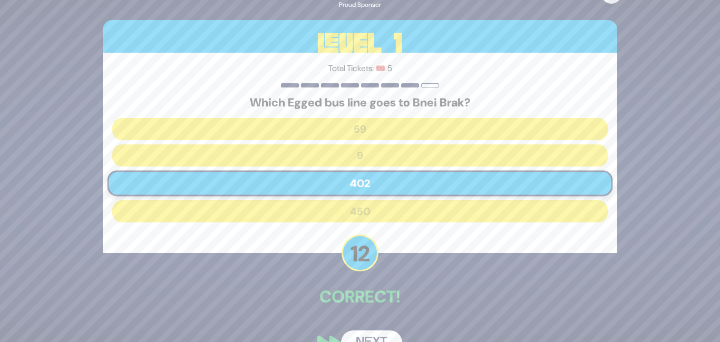
scroll to position [35, 0]
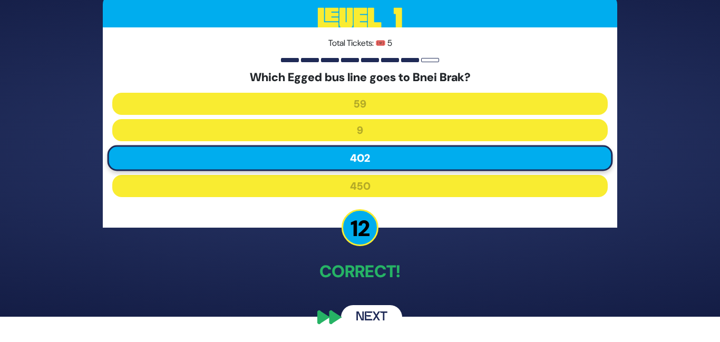
click at [363, 310] on button "Next" at bounding box center [371, 317] width 61 height 24
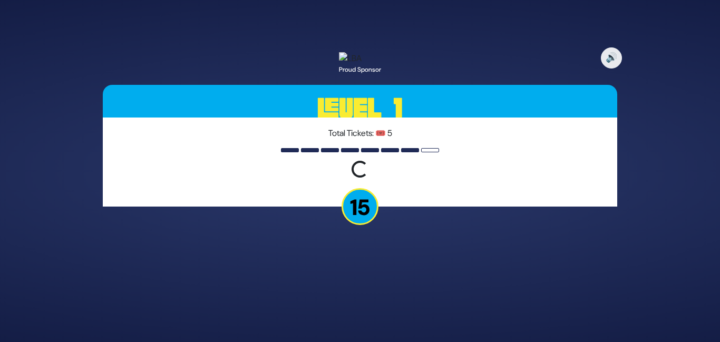
scroll to position [0, 0]
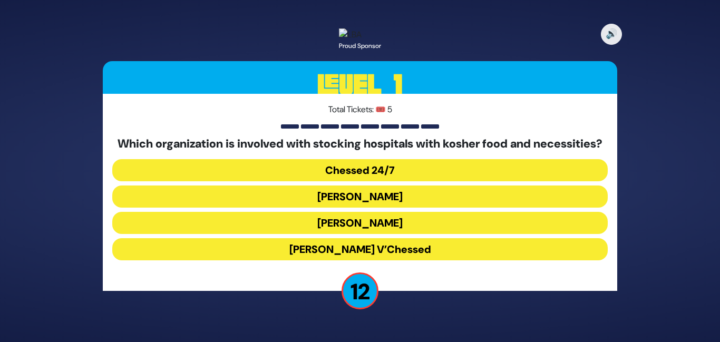
click at [374, 181] on button "Chessed 24/7" at bounding box center [359, 170] width 495 height 22
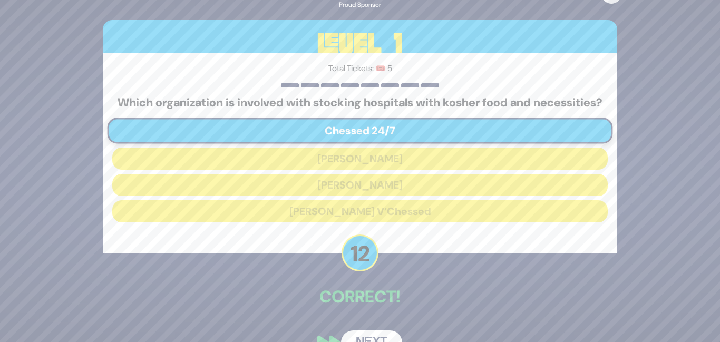
scroll to position [42, 0]
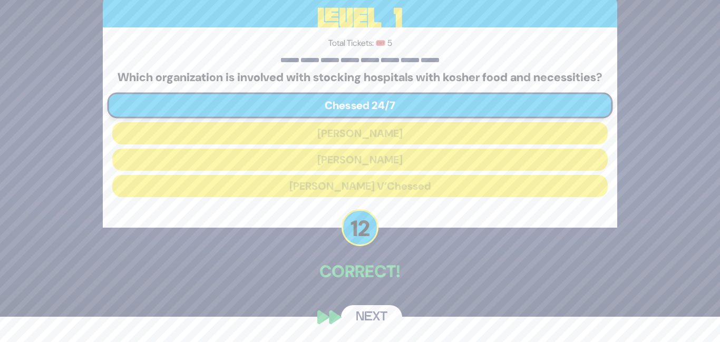
click at [373, 314] on button "Next" at bounding box center [371, 317] width 61 height 24
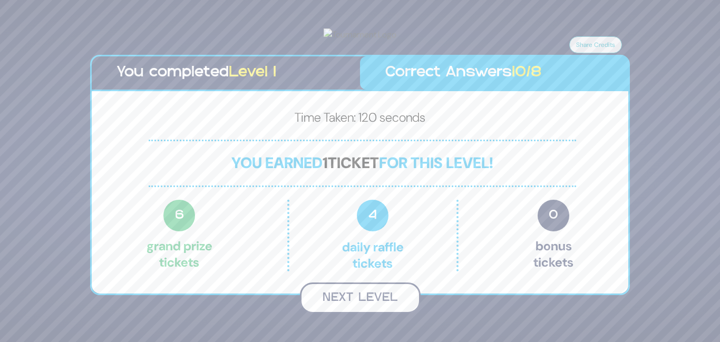
scroll to position [5, 0]
click at [344, 314] on button "Next Level" at bounding box center [360, 298] width 121 height 31
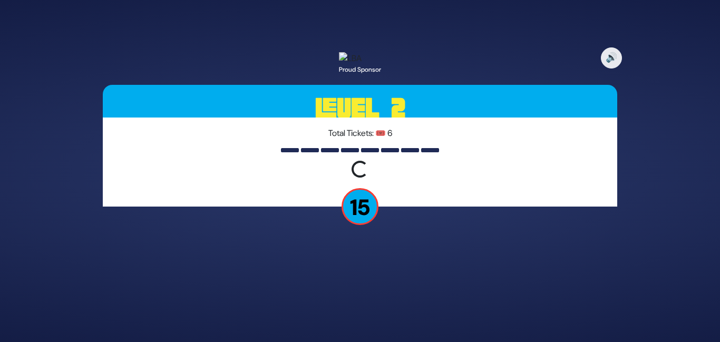
scroll to position [0, 0]
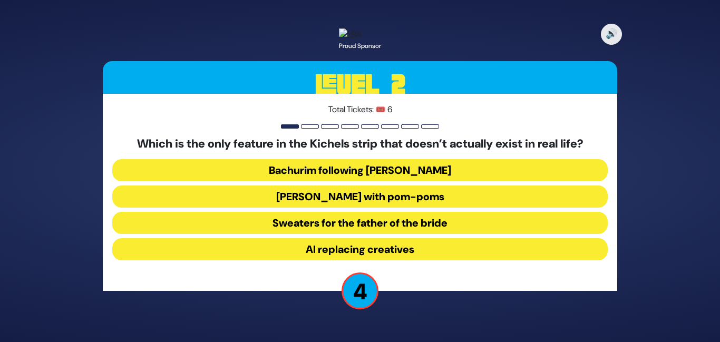
click at [417, 207] on button "[PERSON_NAME] with pom-poms" at bounding box center [359, 197] width 495 height 22
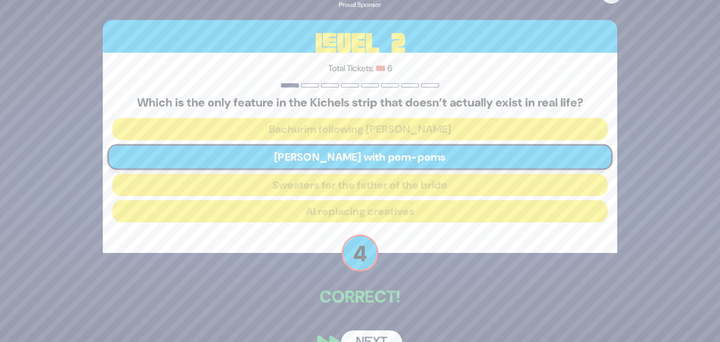
scroll to position [35, 0]
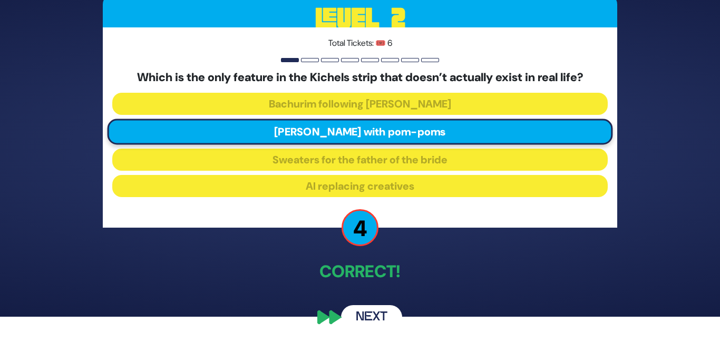
click at [354, 315] on button "Next" at bounding box center [371, 317] width 61 height 24
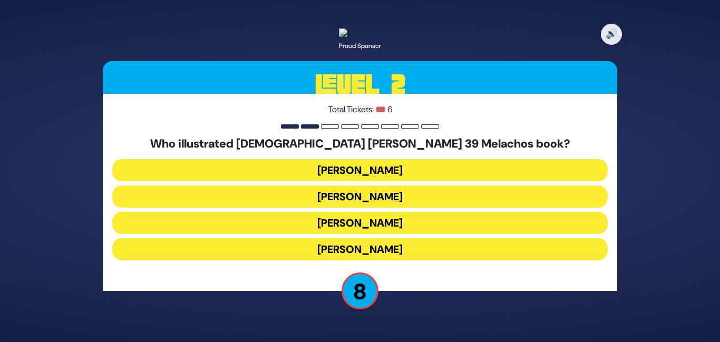
click at [385, 174] on button "[PERSON_NAME]" at bounding box center [359, 170] width 495 height 22
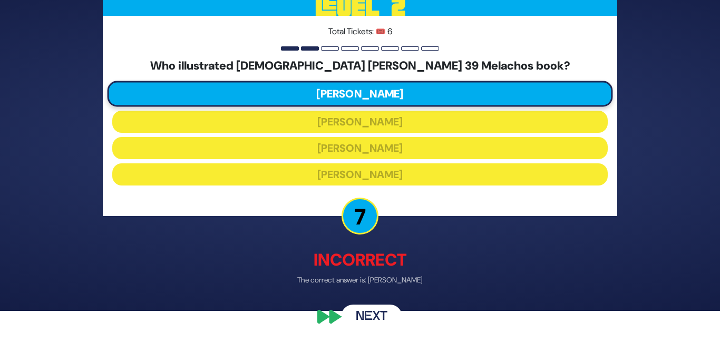
scroll to position [41, 0]
click at [363, 315] on button "Next" at bounding box center [371, 317] width 61 height 24
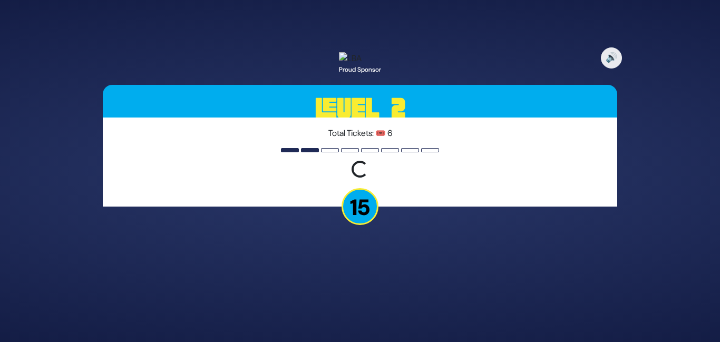
scroll to position [0, 0]
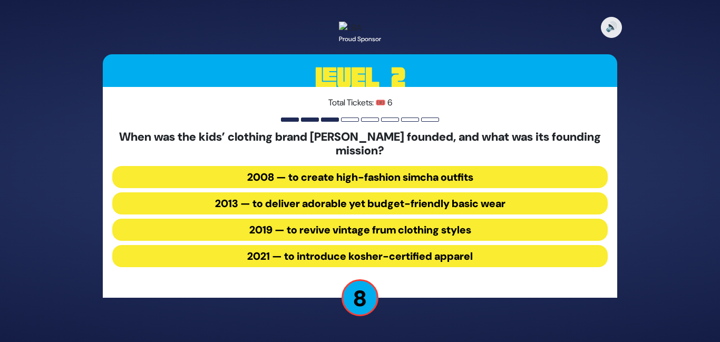
click at [380, 215] on button "2013 — to deliver adorable yet budget-friendly basic wear" at bounding box center [359, 203] width 495 height 22
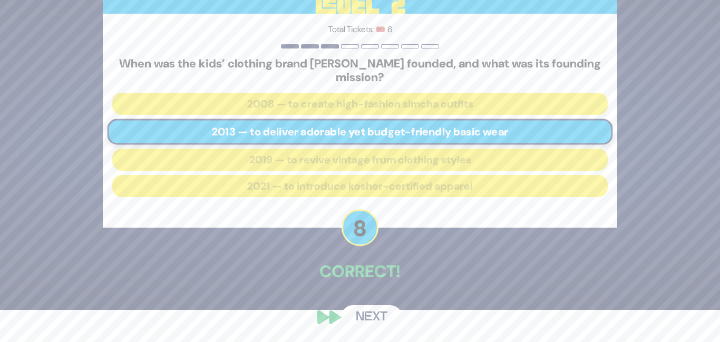
scroll to position [42, 0]
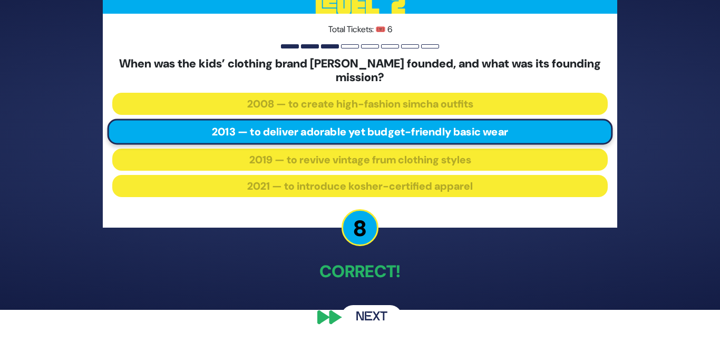
click at [366, 316] on button "Next" at bounding box center [371, 317] width 61 height 24
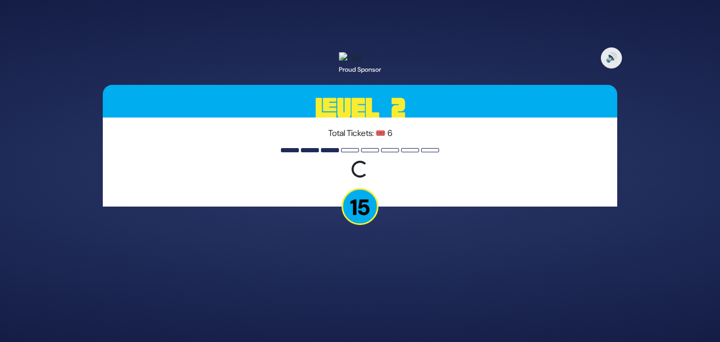
scroll to position [0, 0]
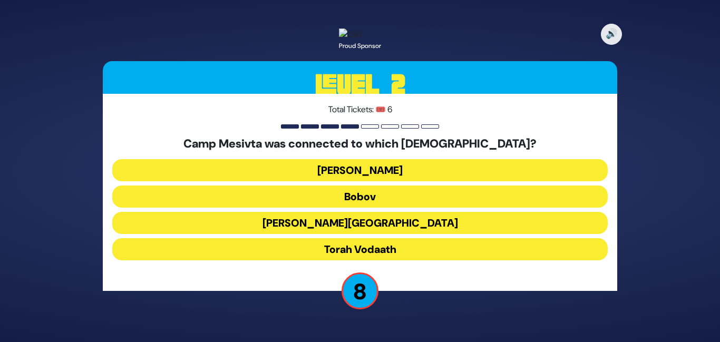
click at [363, 257] on button "Torah Vodaath" at bounding box center [359, 249] width 495 height 22
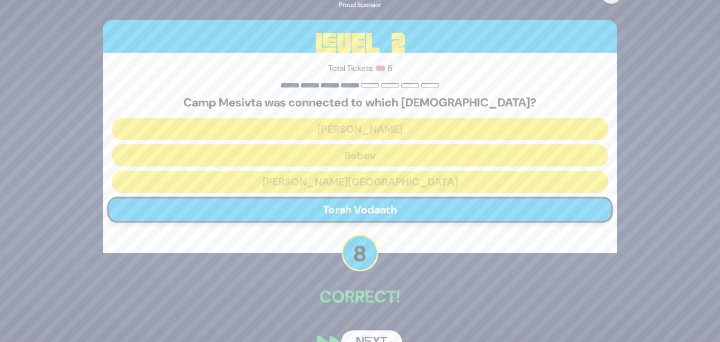
scroll to position [35, 0]
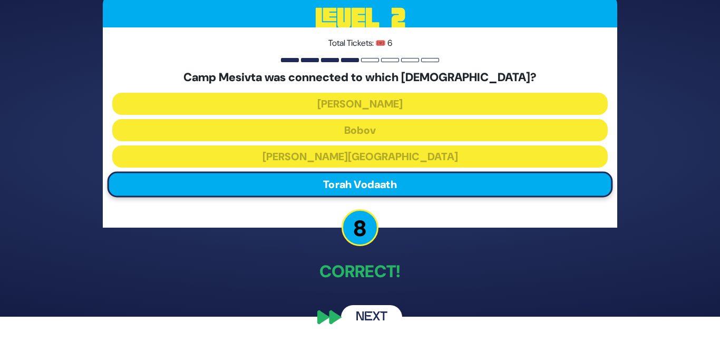
click at [368, 316] on button "Next" at bounding box center [371, 317] width 61 height 24
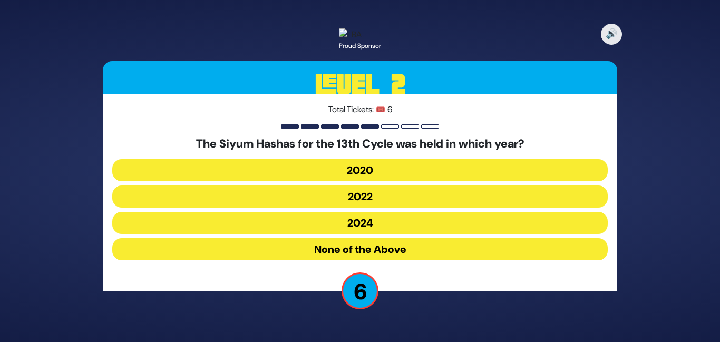
click at [380, 204] on button "2022" at bounding box center [359, 197] width 495 height 22
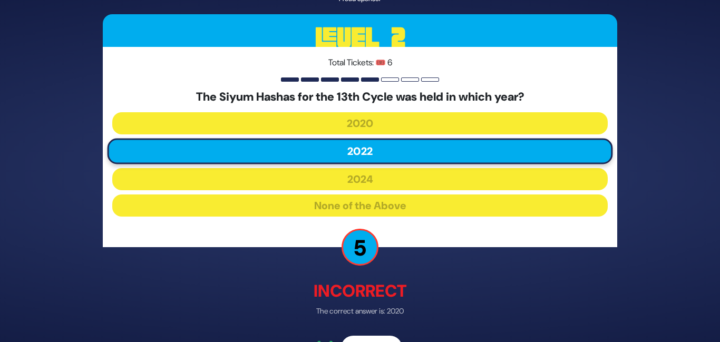
scroll to position [41, 0]
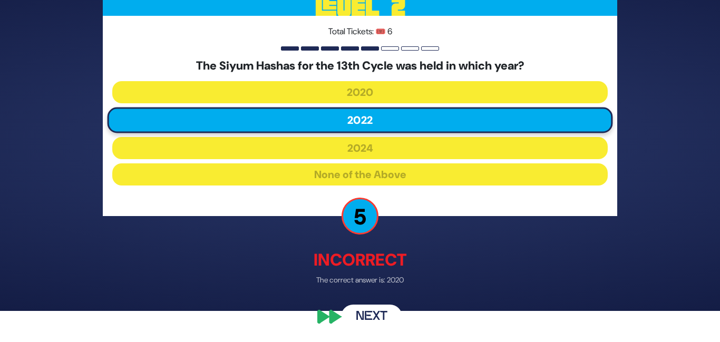
click at [375, 312] on button "Next" at bounding box center [371, 317] width 61 height 24
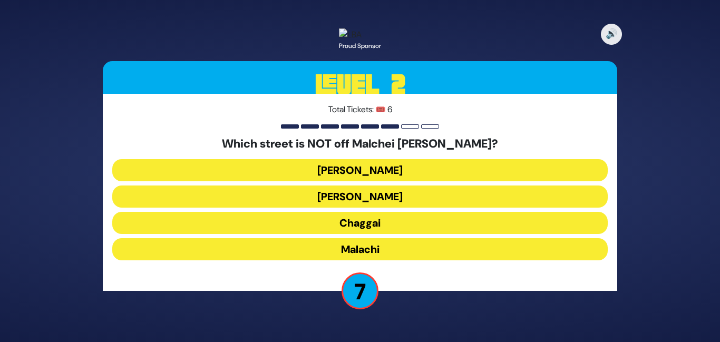
click at [398, 232] on button "Chaggai" at bounding box center [359, 223] width 495 height 22
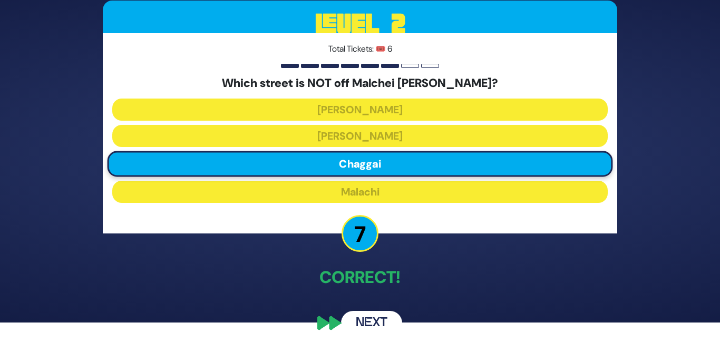
scroll to position [35, 0]
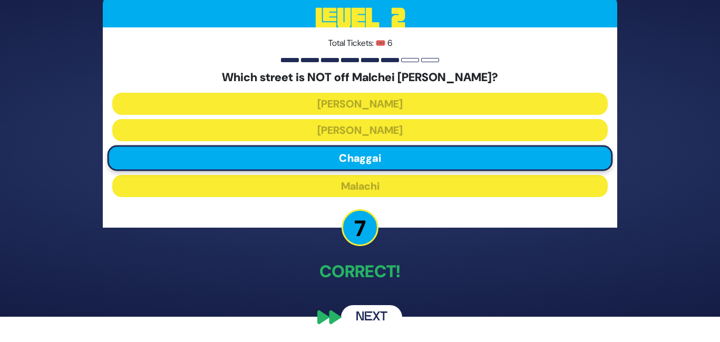
click at [373, 309] on button "Next" at bounding box center [371, 317] width 61 height 24
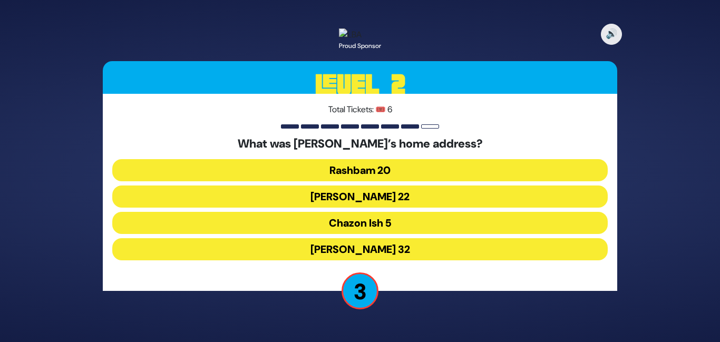
click at [395, 234] on button "Chazon Ish 5" at bounding box center [359, 223] width 495 height 22
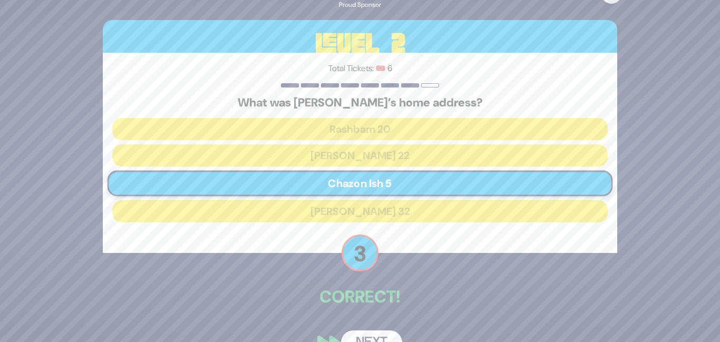
scroll to position [35, 0]
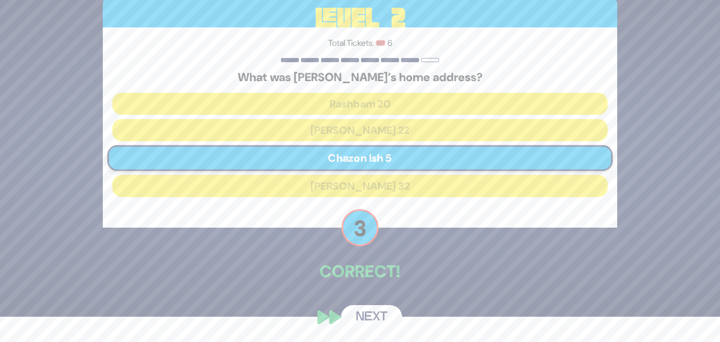
click at [375, 315] on button "Next" at bounding box center [371, 317] width 61 height 24
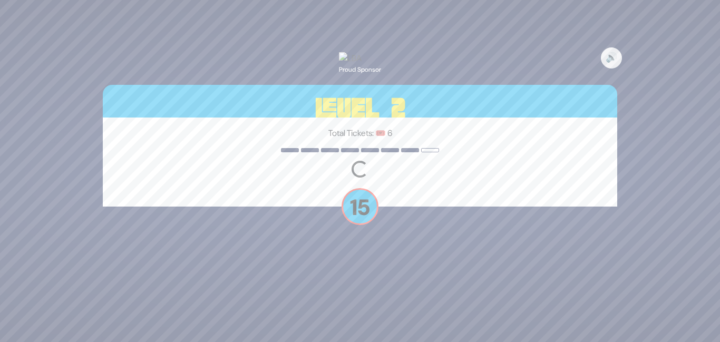
scroll to position [0, 0]
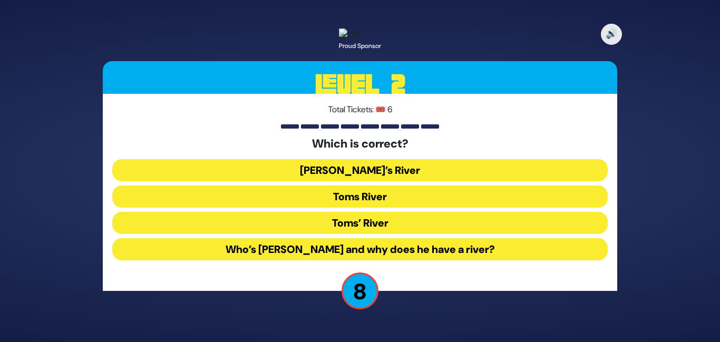
click at [400, 206] on button "Toms River" at bounding box center [359, 197] width 495 height 22
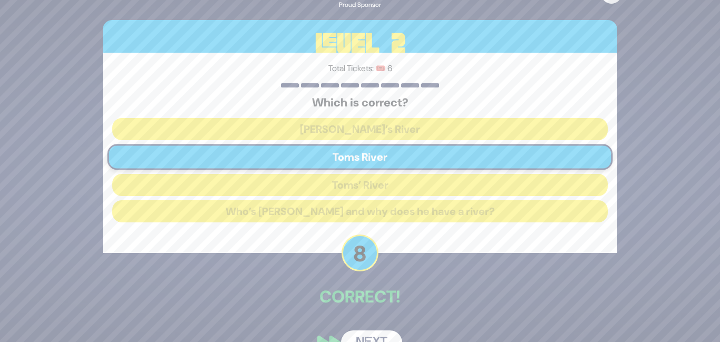
scroll to position [35, 0]
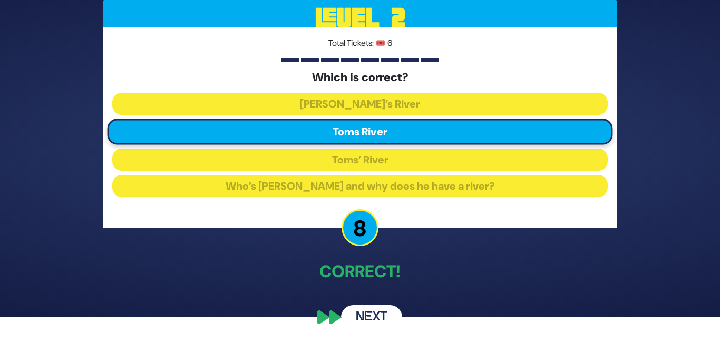
click at [372, 315] on button "Next" at bounding box center [371, 317] width 61 height 24
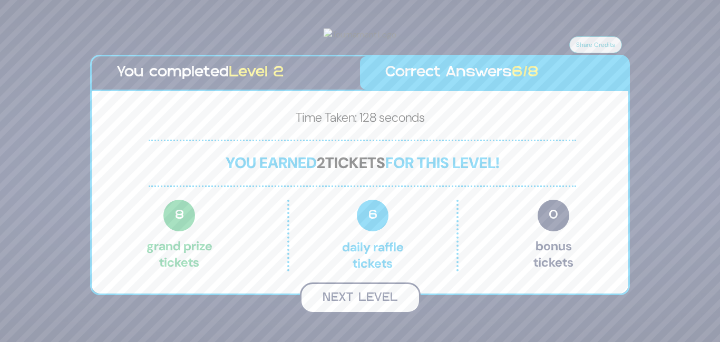
scroll to position [5, 0]
click at [366, 314] on button "Next Level" at bounding box center [360, 298] width 121 height 31
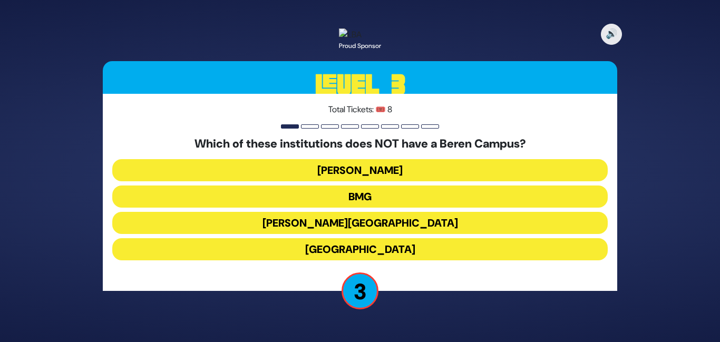
click at [387, 258] on button "[GEOGRAPHIC_DATA]" at bounding box center [359, 249] width 495 height 22
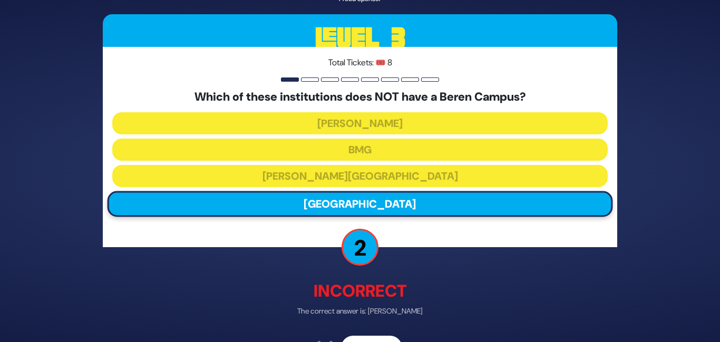
scroll to position [41, 0]
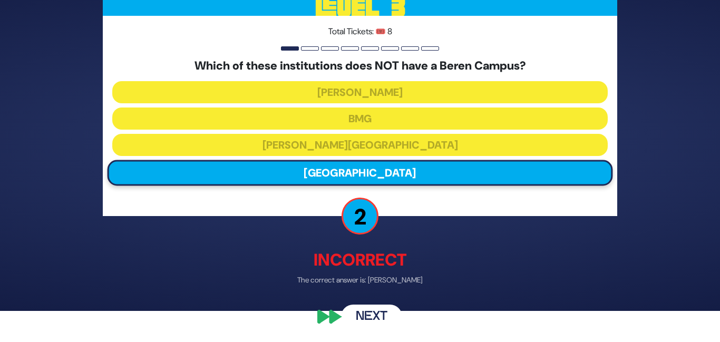
click at [371, 315] on button "Next" at bounding box center [371, 317] width 61 height 24
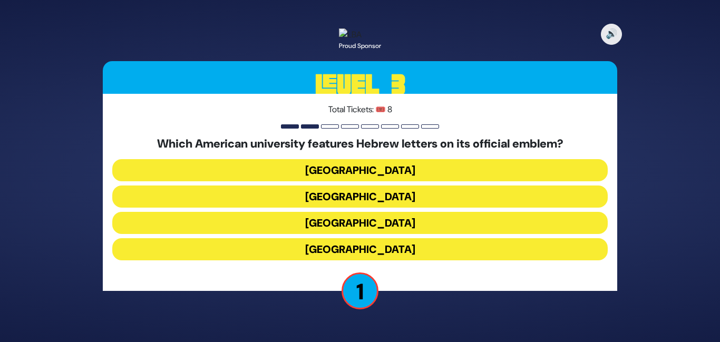
click at [393, 179] on button "[GEOGRAPHIC_DATA]" at bounding box center [359, 170] width 495 height 22
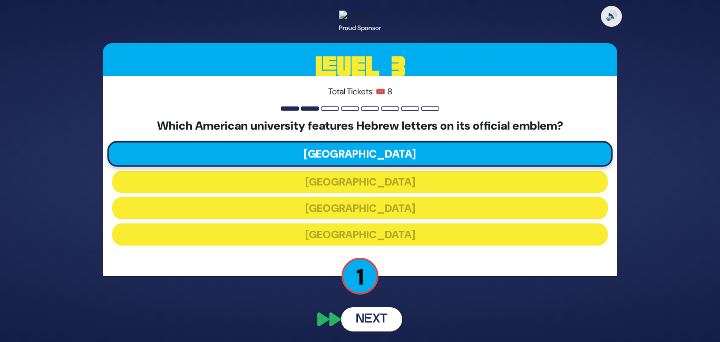
click at [393, 179] on div "Which American university features Hebrew letters on its official emblem? [GEOG…" at bounding box center [359, 184] width 495 height 131
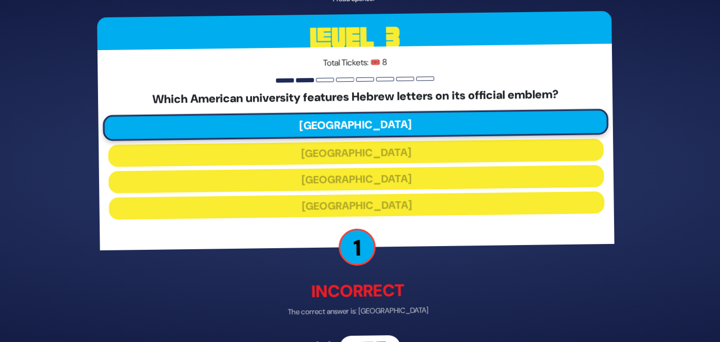
scroll to position [41, 0]
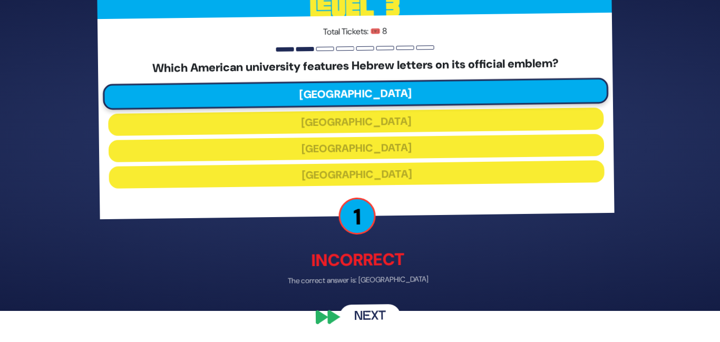
click at [375, 316] on button "Next" at bounding box center [371, 317] width 61 height 24
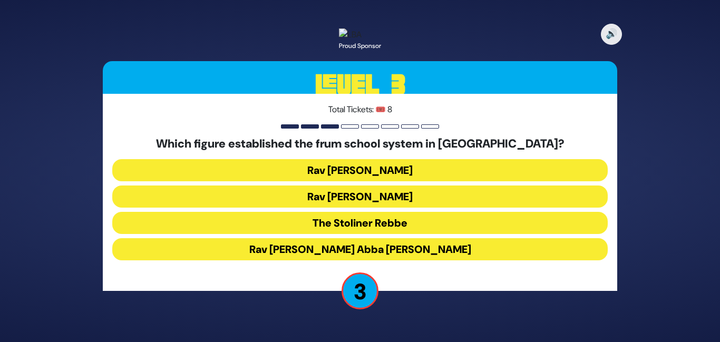
click at [374, 181] on button "Rav [PERSON_NAME]" at bounding box center [359, 170] width 495 height 22
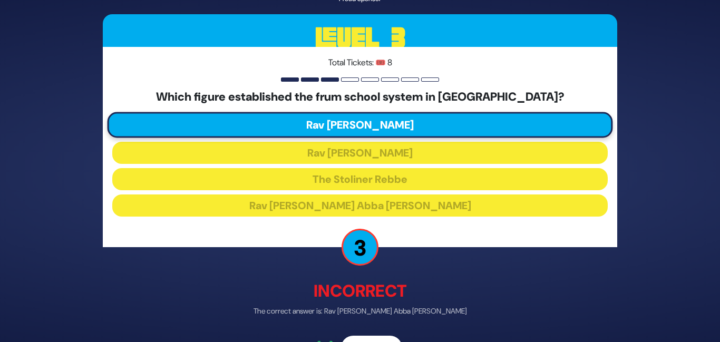
scroll to position [41, 0]
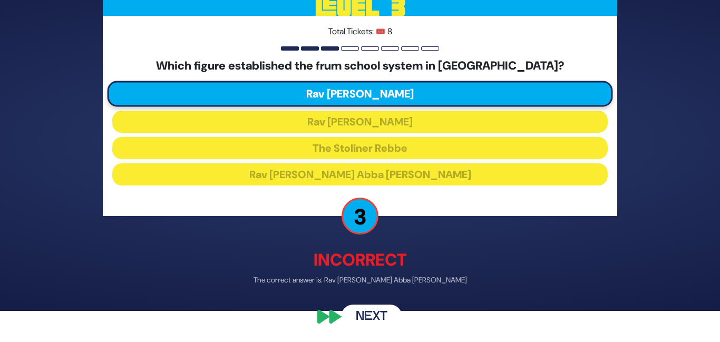
click at [375, 317] on button "Next" at bounding box center [371, 317] width 61 height 24
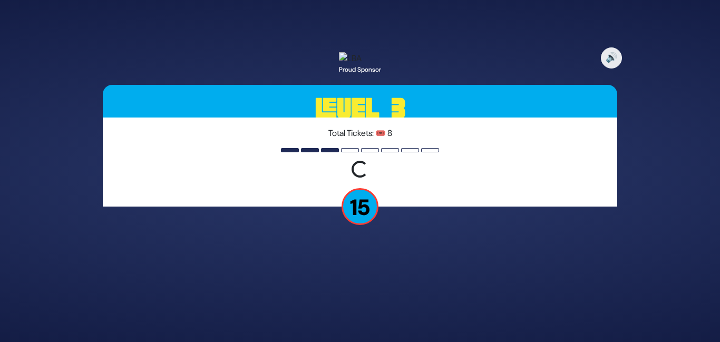
scroll to position [0, 0]
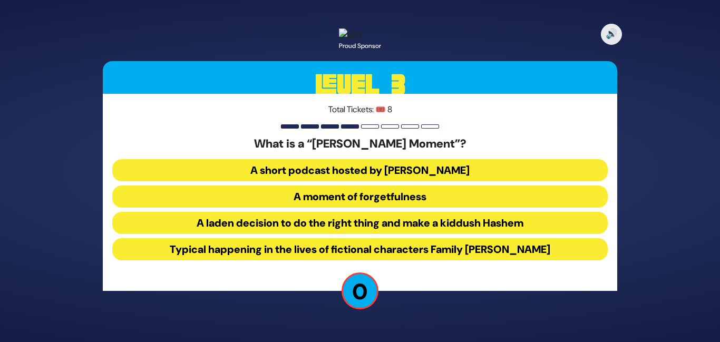
click at [418, 208] on button "A moment of forgetfulness" at bounding box center [359, 197] width 495 height 22
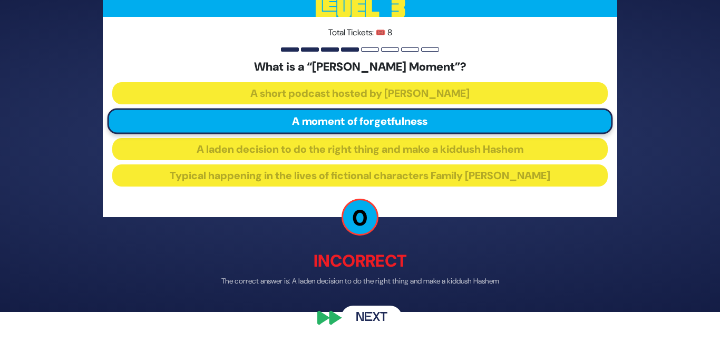
scroll to position [31, 0]
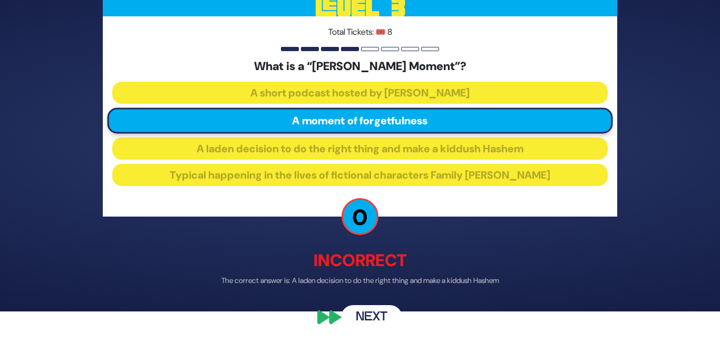
click at [366, 326] on button "Next" at bounding box center [371, 318] width 61 height 24
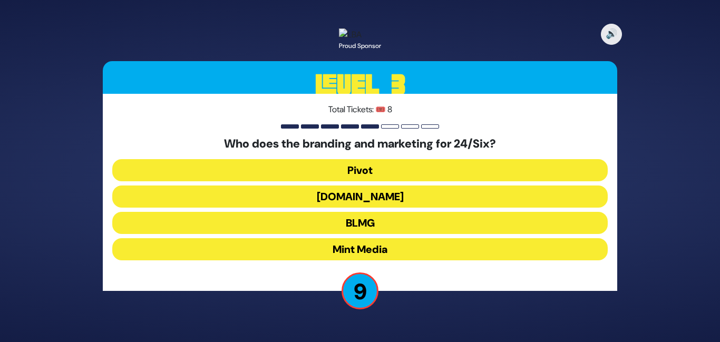
click at [369, 231] on button "BLMG" at bounding box center [359, 223] width 495 height 22
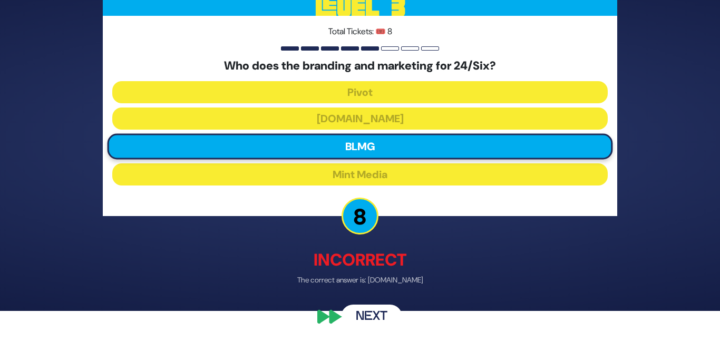
scroll to position [41, 0]
click at [372, 319] on button "Next" at bounding box center [371, 317] width 61 height 24
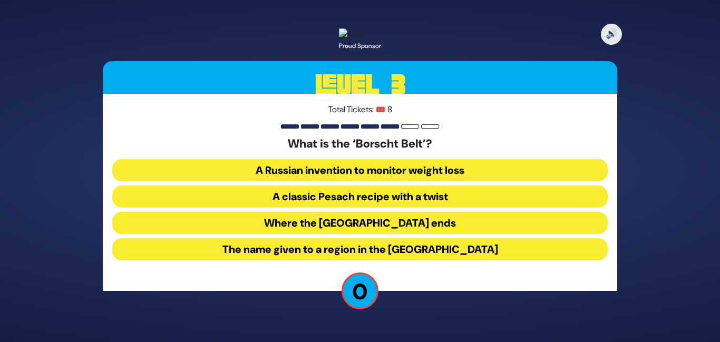
click at [437, 255] on button "The name given to a region in the [GEOGRAPHIC_DATA]" at bounding box center [359, 249] width 495 height 22
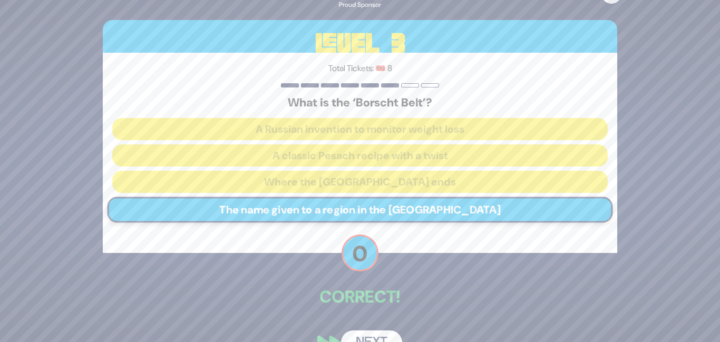
scroll to position [35, 0]
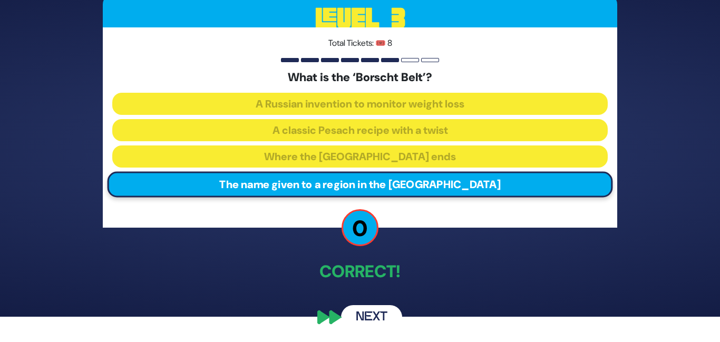
click at [375, 316] on button "Next" at bounding box center [371, 317] width 61 height 24
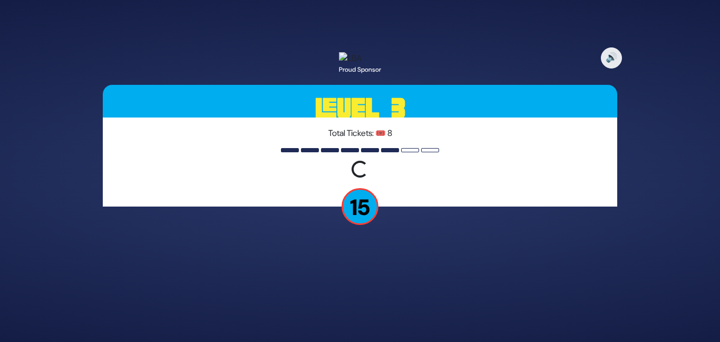
scroll to position [0, 0]
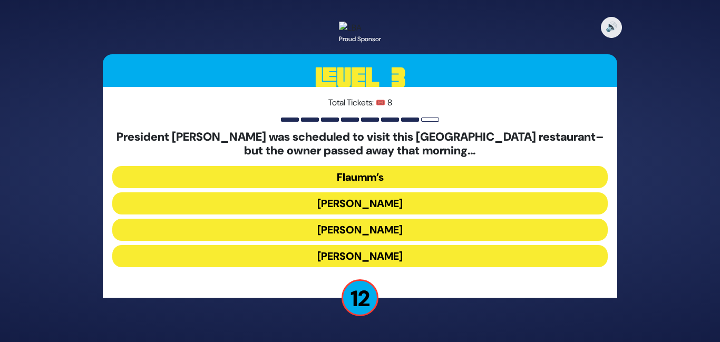
click at [375, 234] on button "[PERSON_NAME]" at bounding box center [359, 230] width 495 height 22
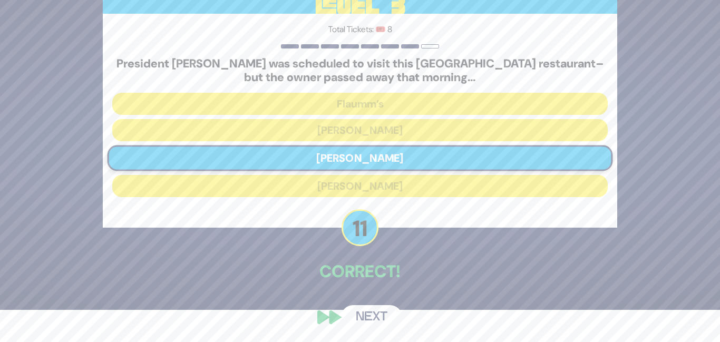
scroll to position [42, 0]
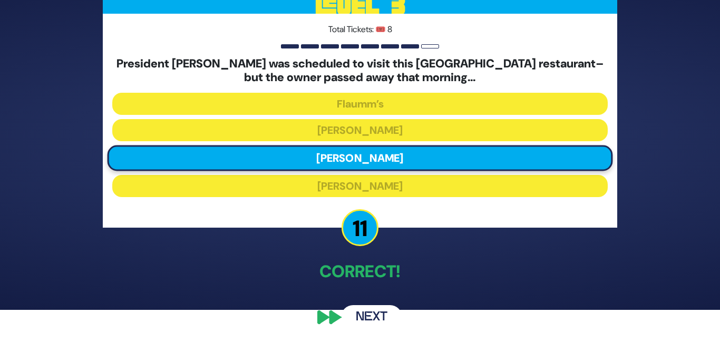
click at [368, 312] on button "Next" at bounding box center [371, 317] width 61 height 24
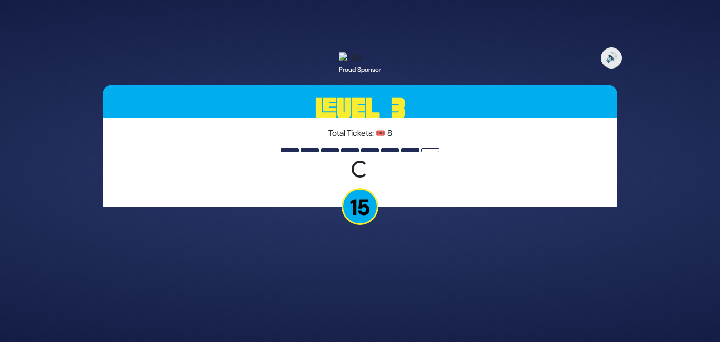
scroll to position [0, 0]
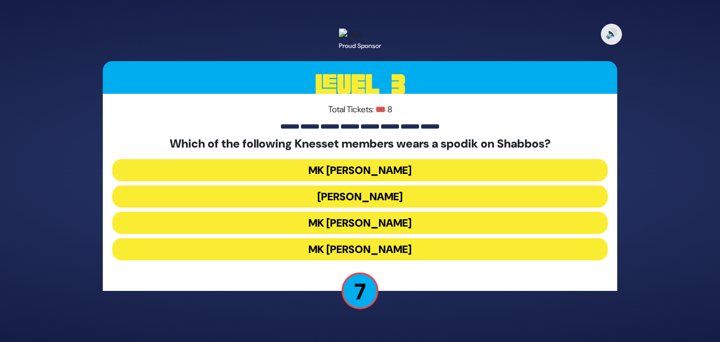
click at [401, 201] on button "[PERSON_NAME]" at bounding box center [359, 197] width 495 height 22
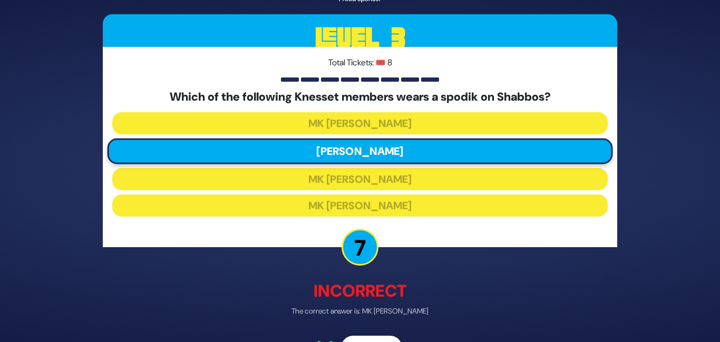
scroll to position [41, 0]
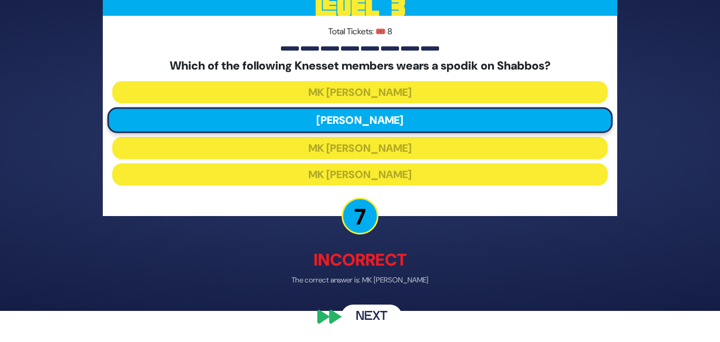
click at [377, 316] on button "Next" at bounding box center [371, 317] width 61 height 24
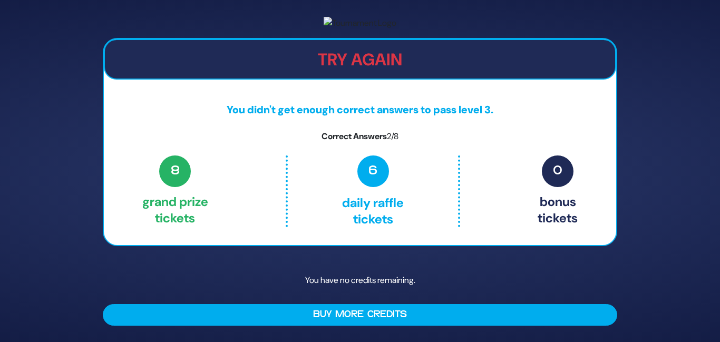
scroll to position [19, 0]
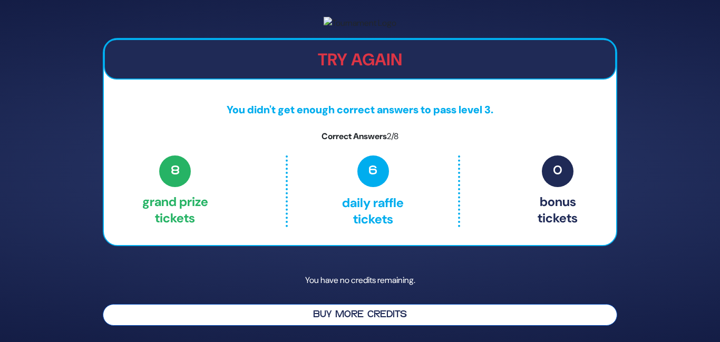
click at [362, 322] on button "Buy More Credits" at bounding box center [360, 315] width 514 height 22
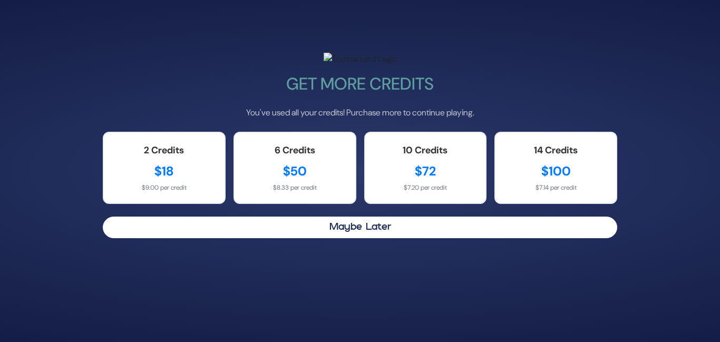
scroll to position [0, 0]
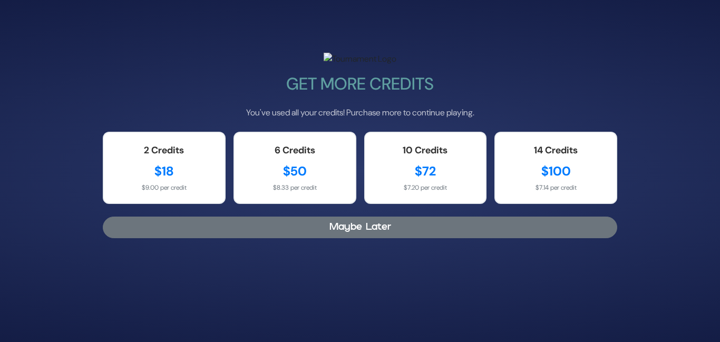
click at [318, 238] on button "Maybe Later" at bounding box center [360, 228] width 514 height 22
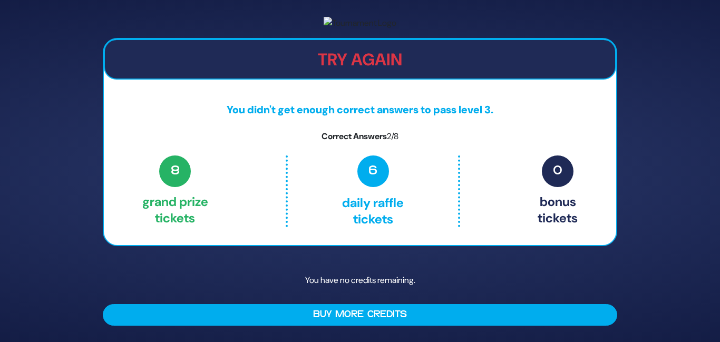
scroll to position [19, 0]
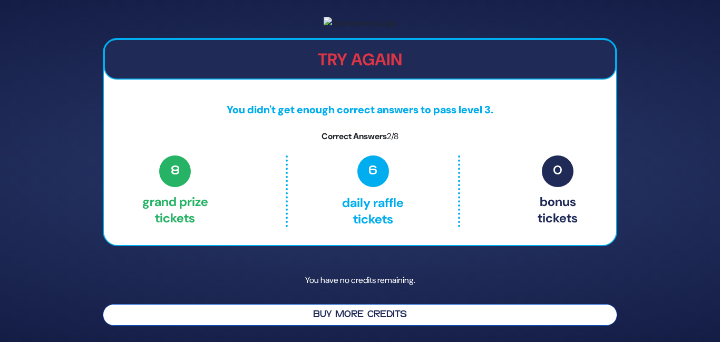
click at [300, 313] on button "Buy More Credits" at bounding box center [360, 315] width 514 height 22
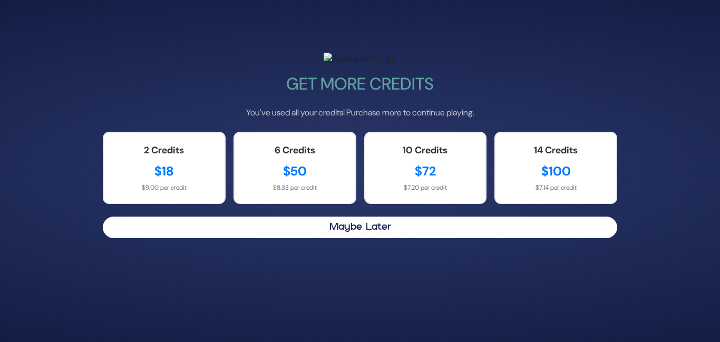
scroll to position [0, 0]
